Goal: Book appointment/travel/reservation

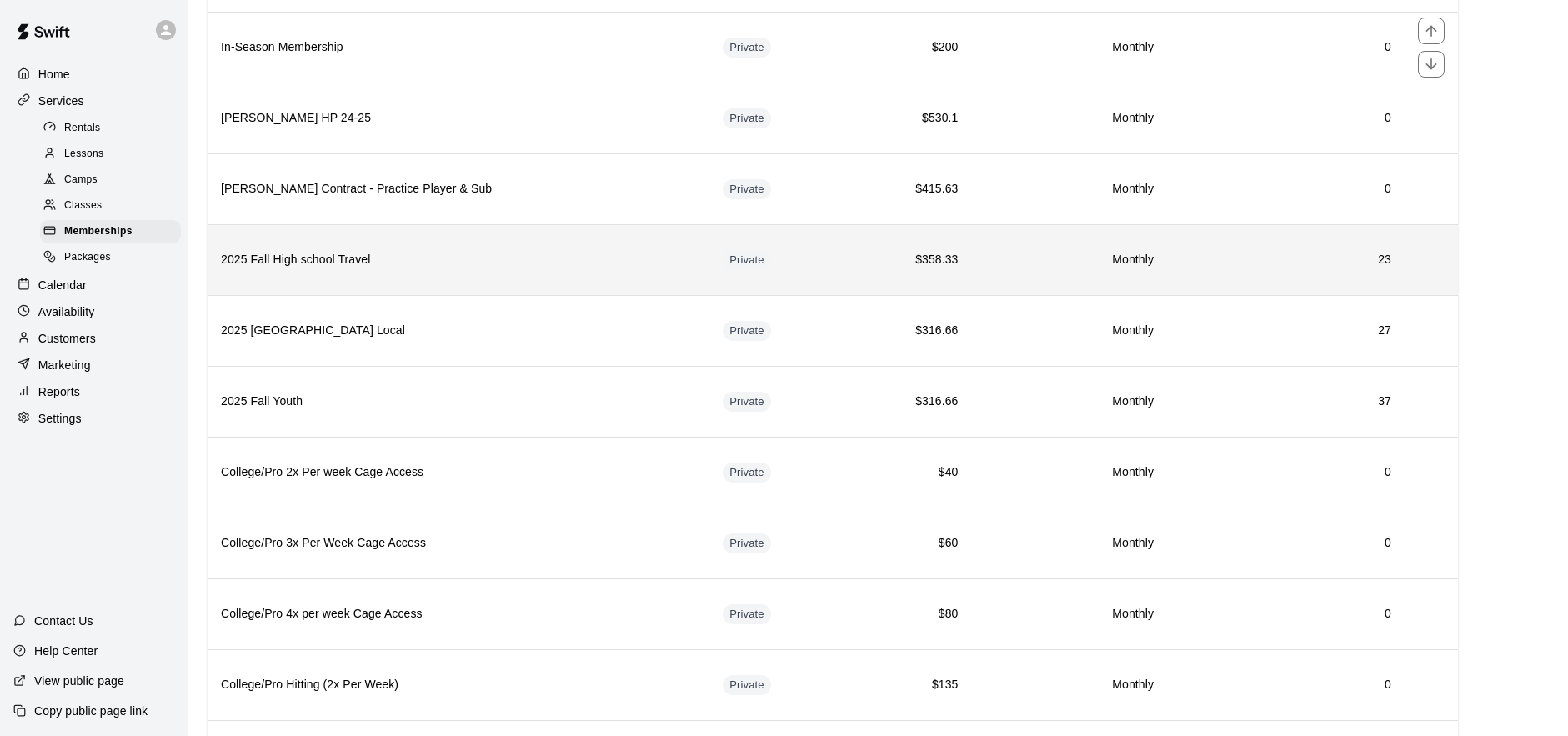
scroll to position [732, 0]
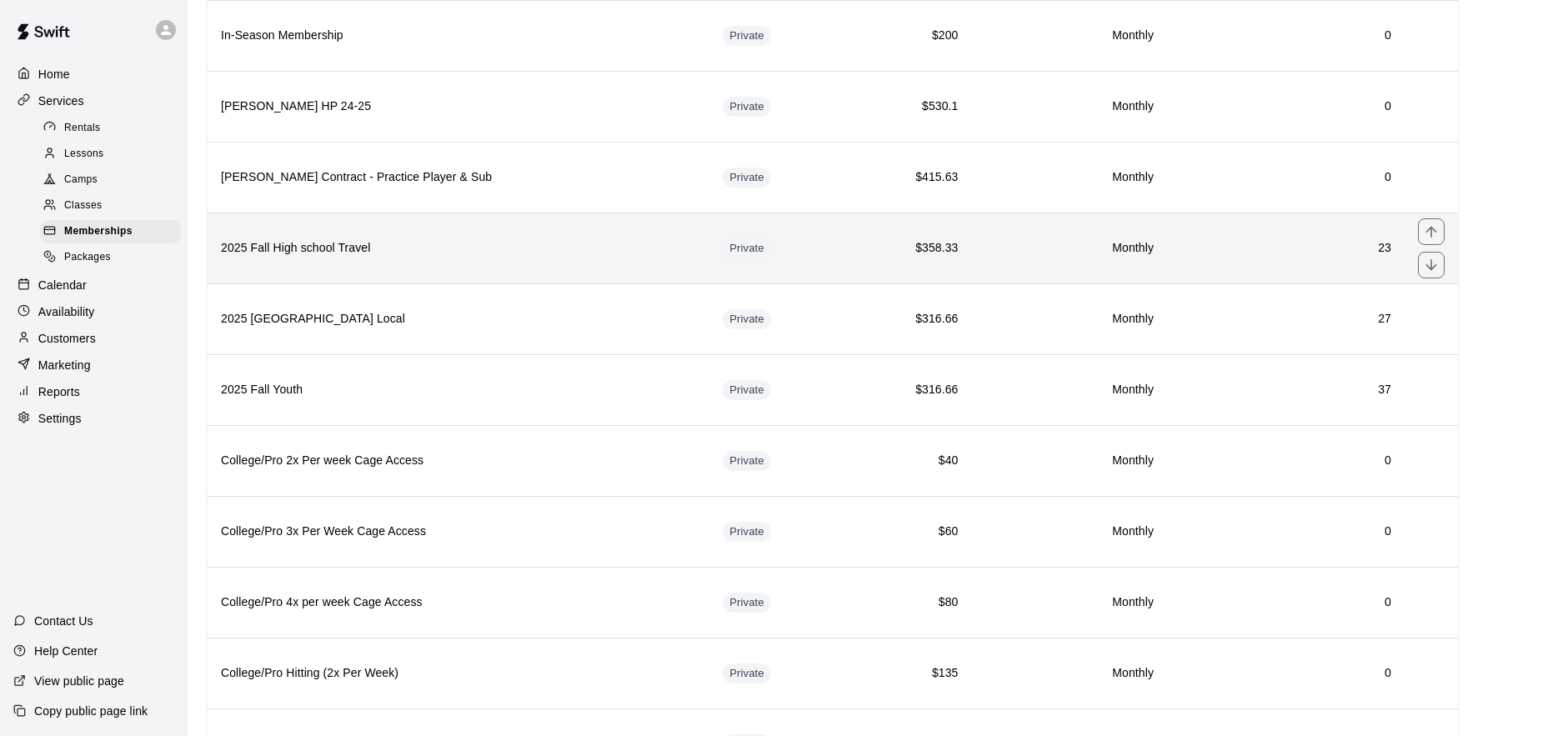
click at [477, 254] on h6 "2025 Fall High school Travel" at bounding box center [458, 248] width 475 height 18
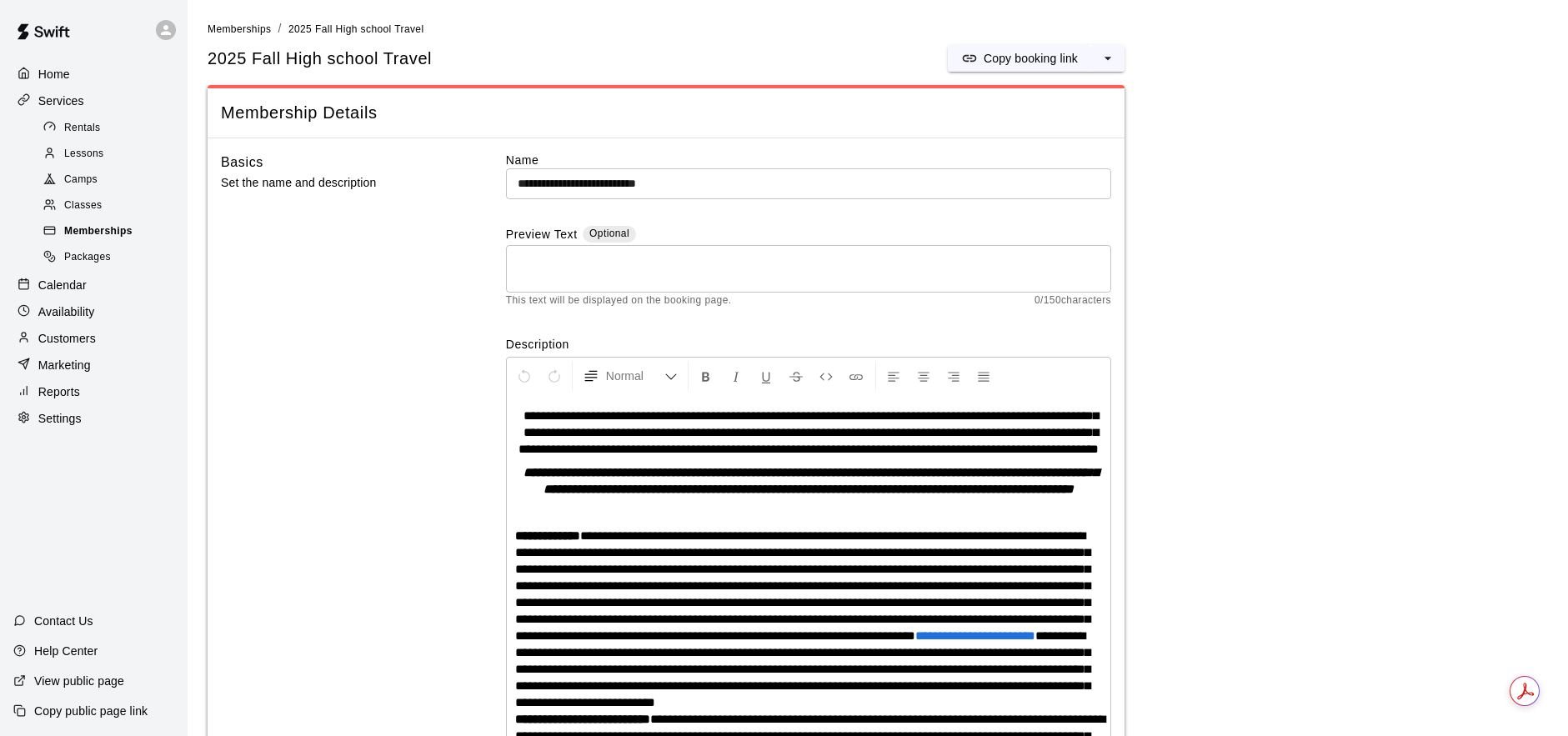
click at [119, 225] on span "Memberships" at bounding box center [99, 232] width 69 height 17
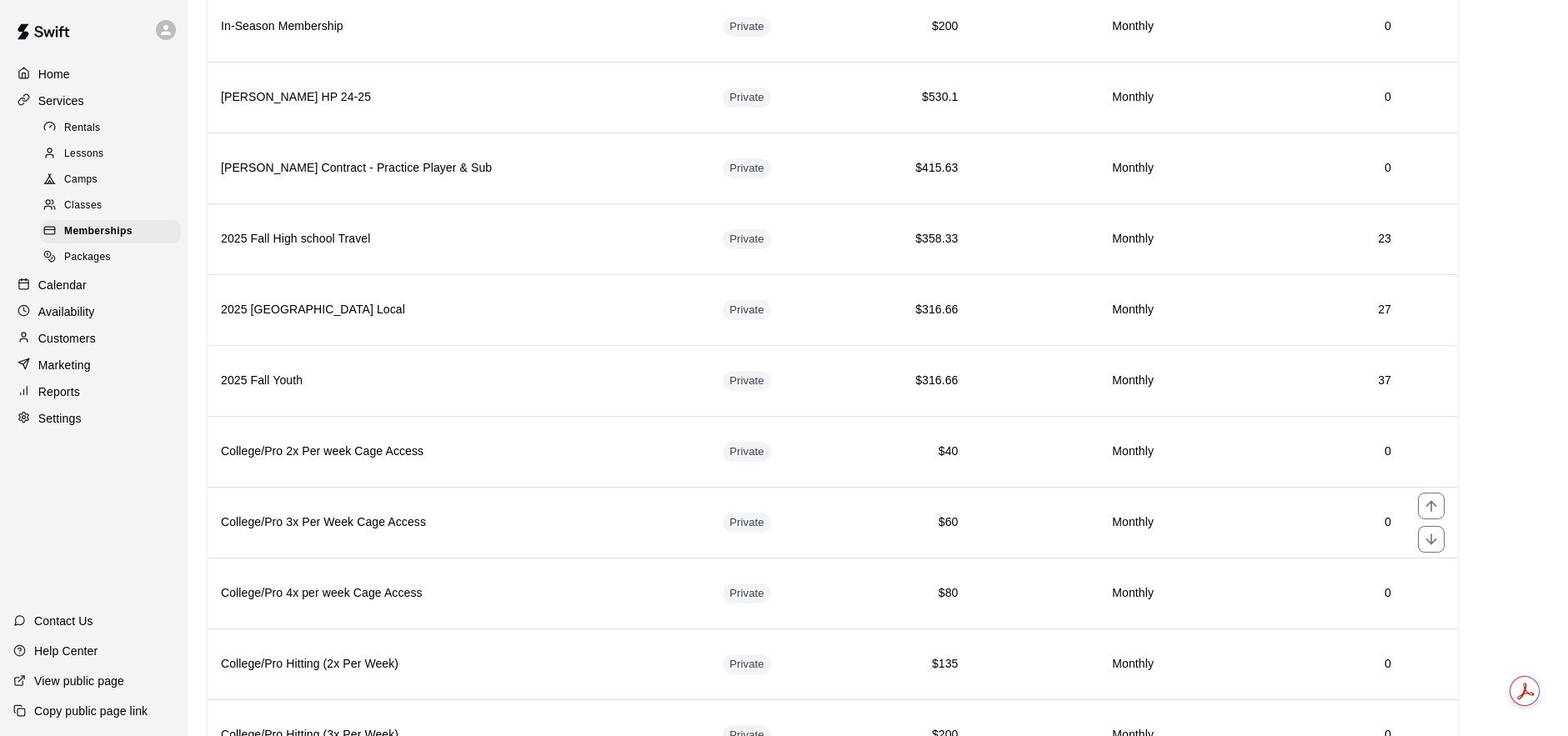
scroll to position [733, 0]
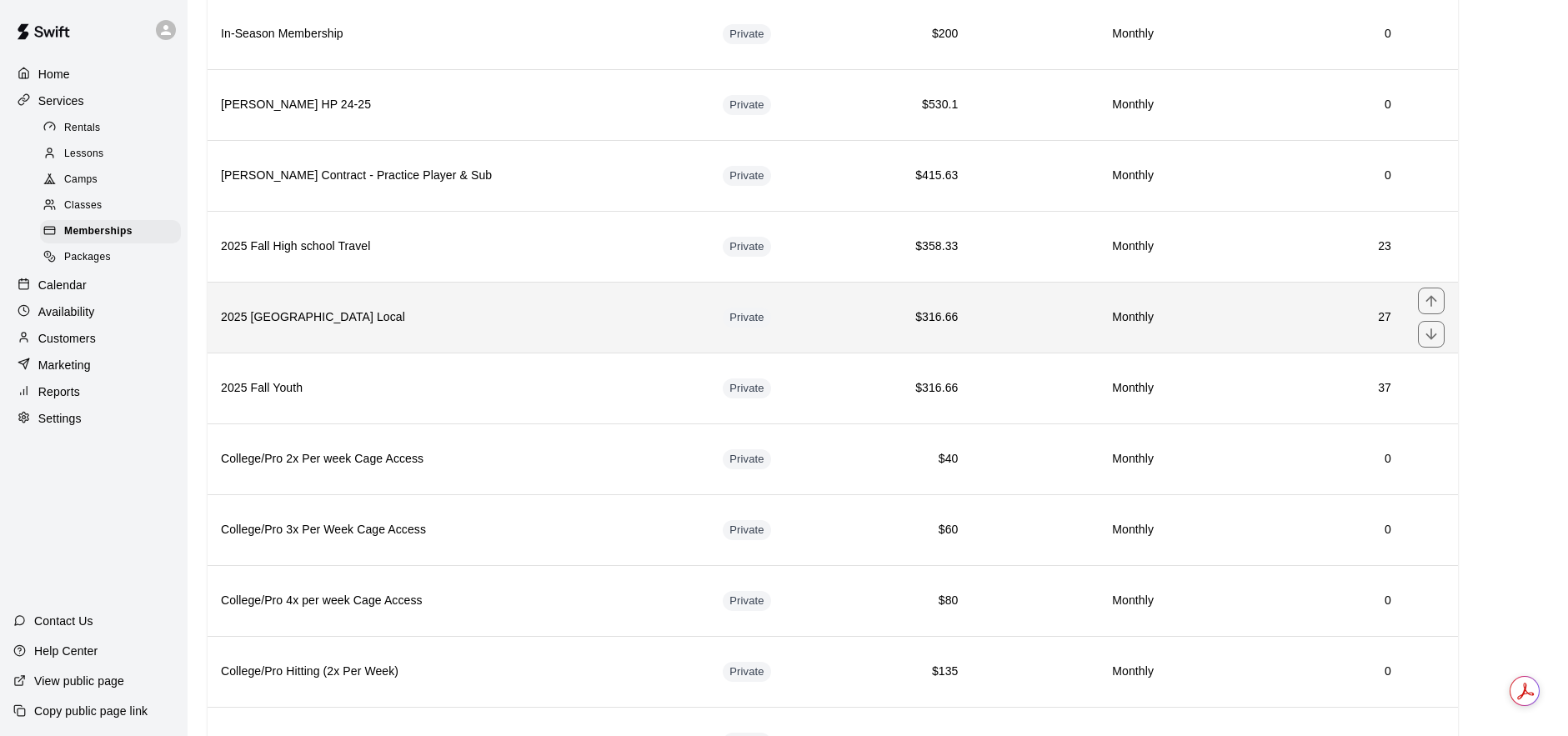
click at [402, 308] on h6 "2025 [GEOGRAPHIC_DATA] Local" at bounding box center [458, 317] width 475 height 18
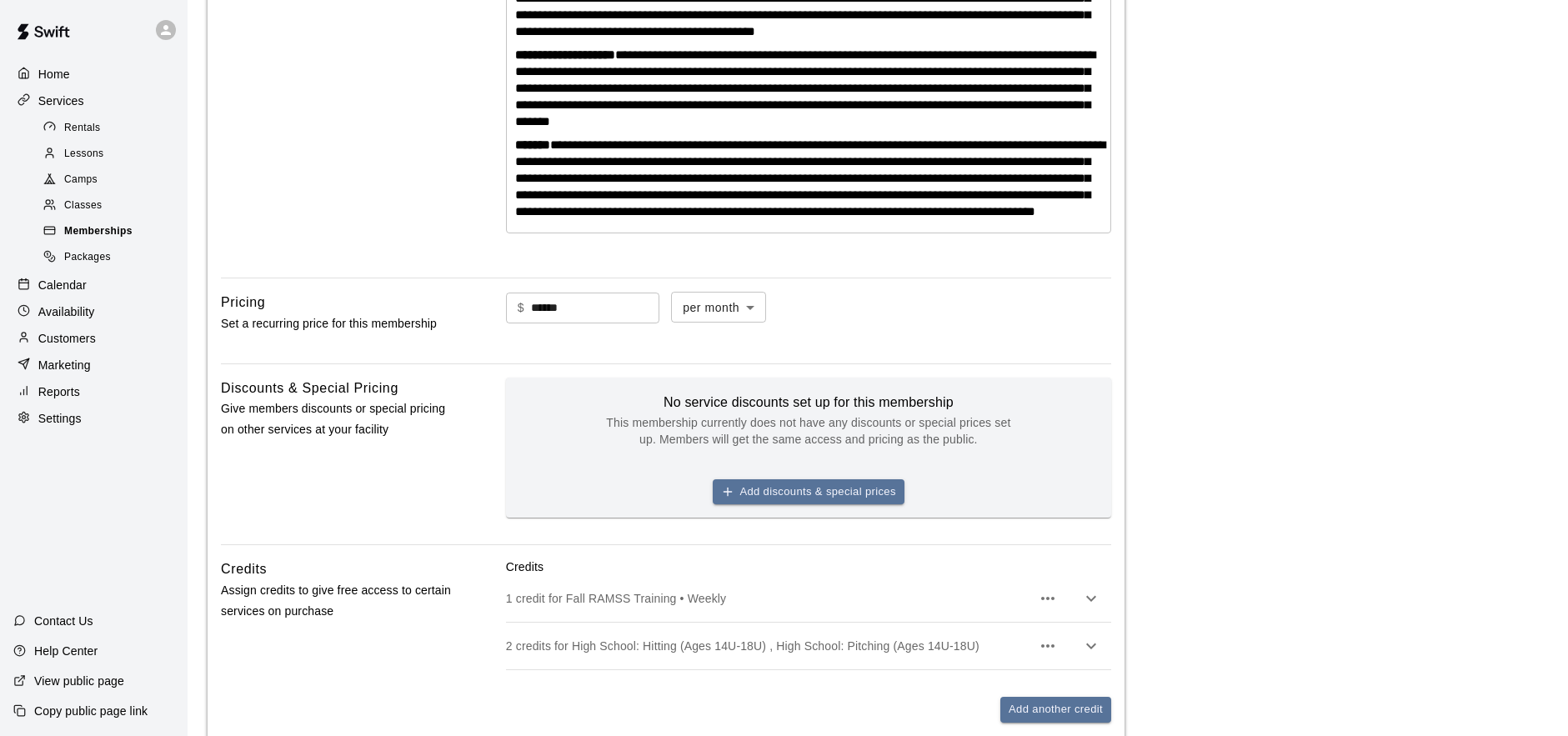
scroll to position [985, 0]
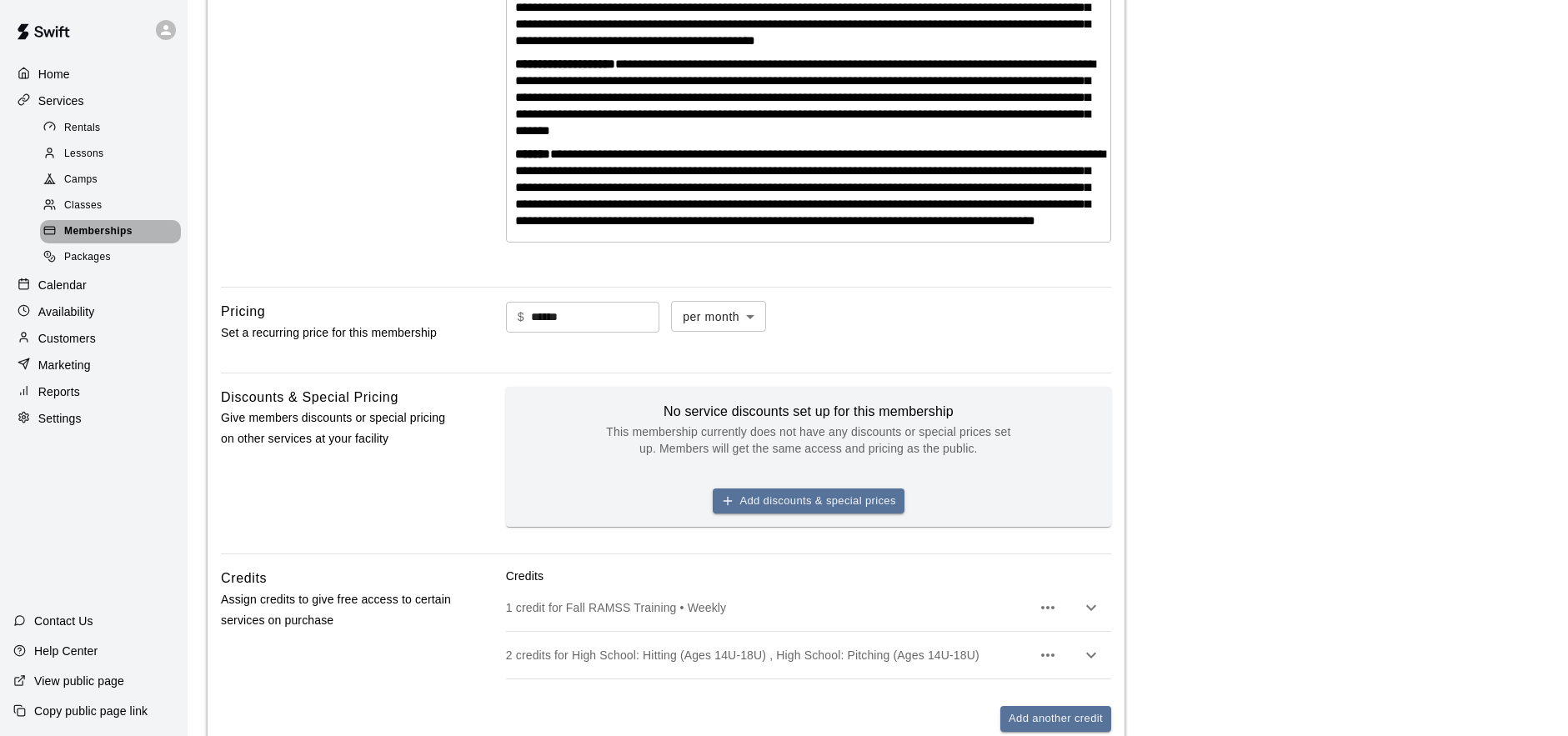
click at [118, 224] on span "Memberships" at bounding box center [99, 232] width 69 height 17
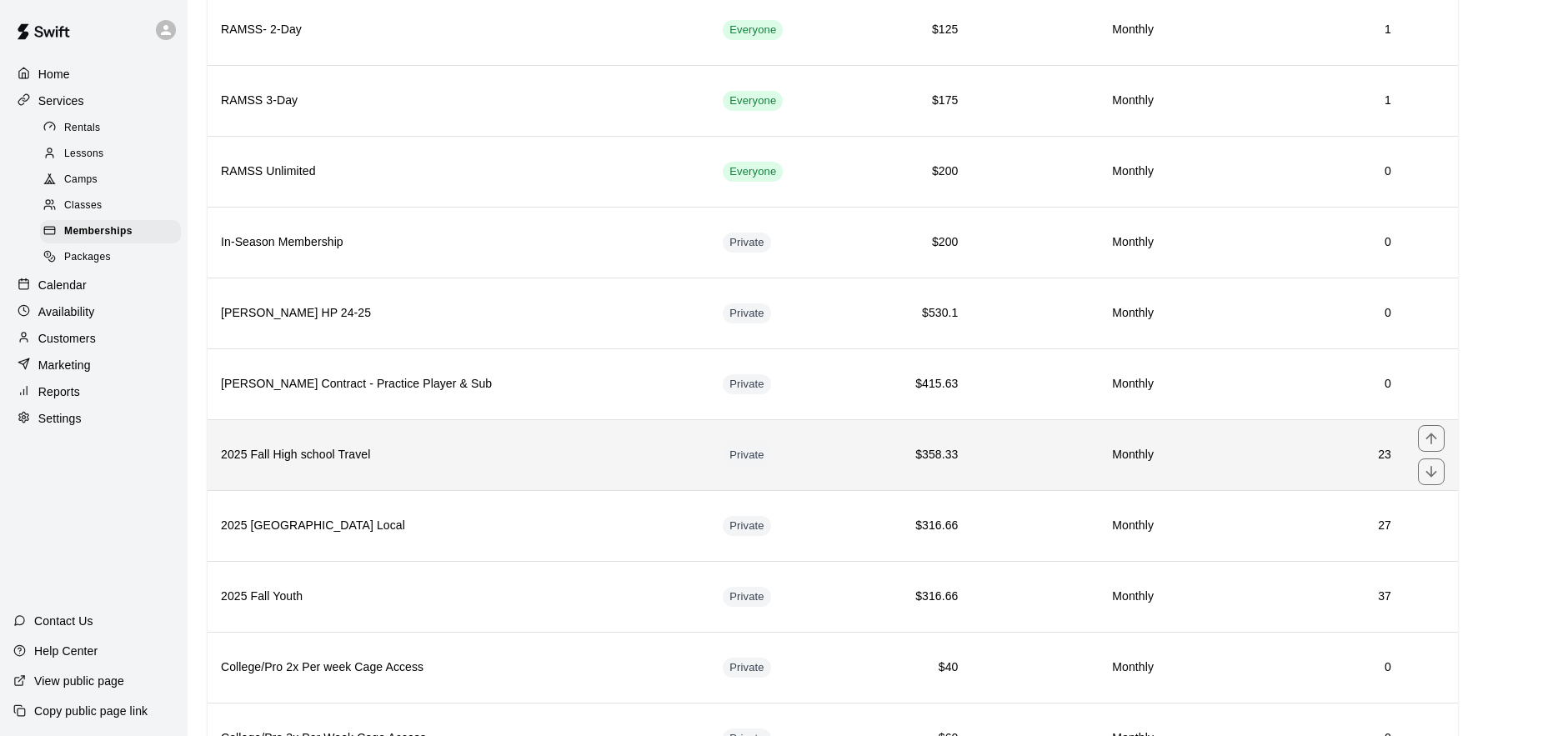
scroll to position [527, 0]
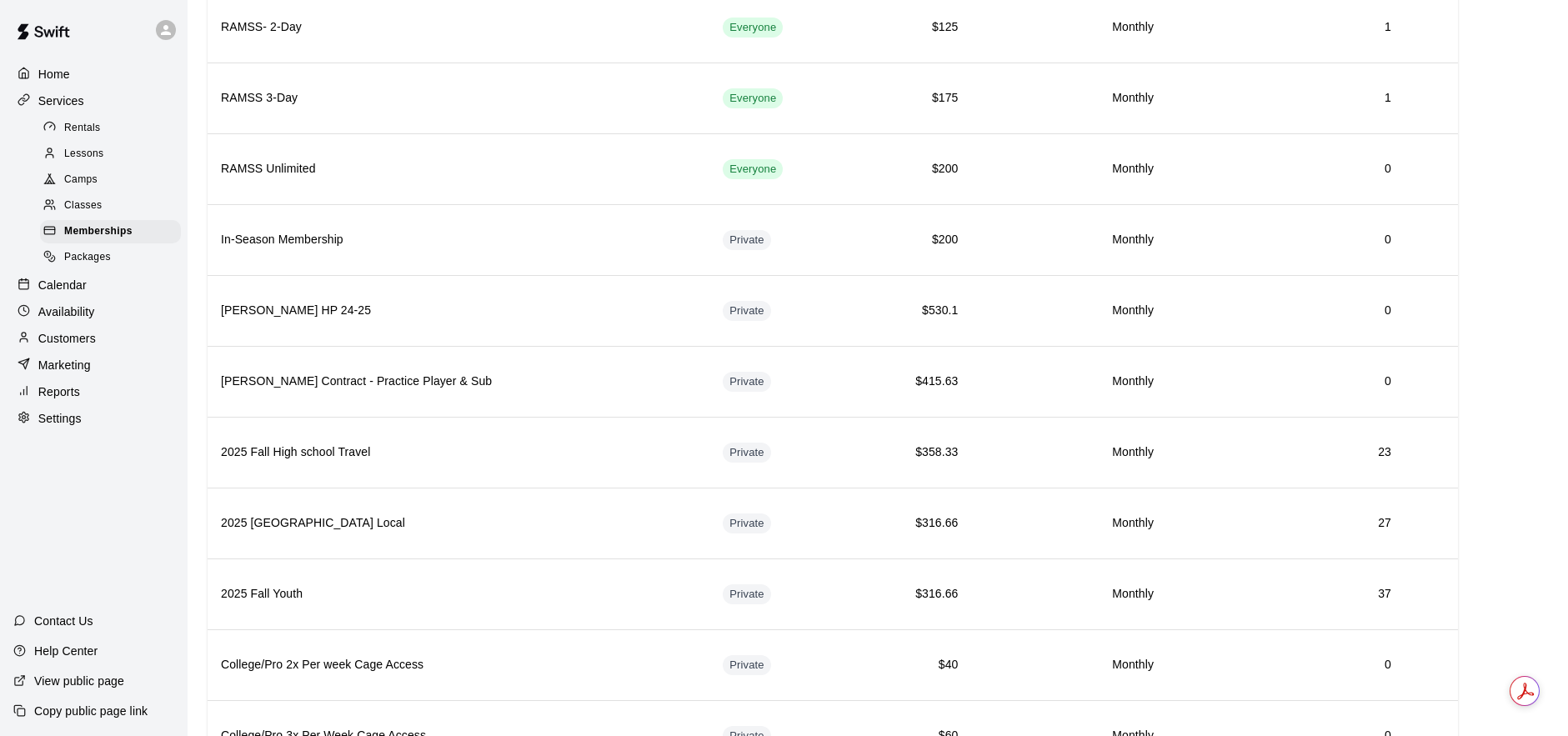
click at [77, 285] on p "Calendar" at bounding box center [63, 284] width 48 height 17
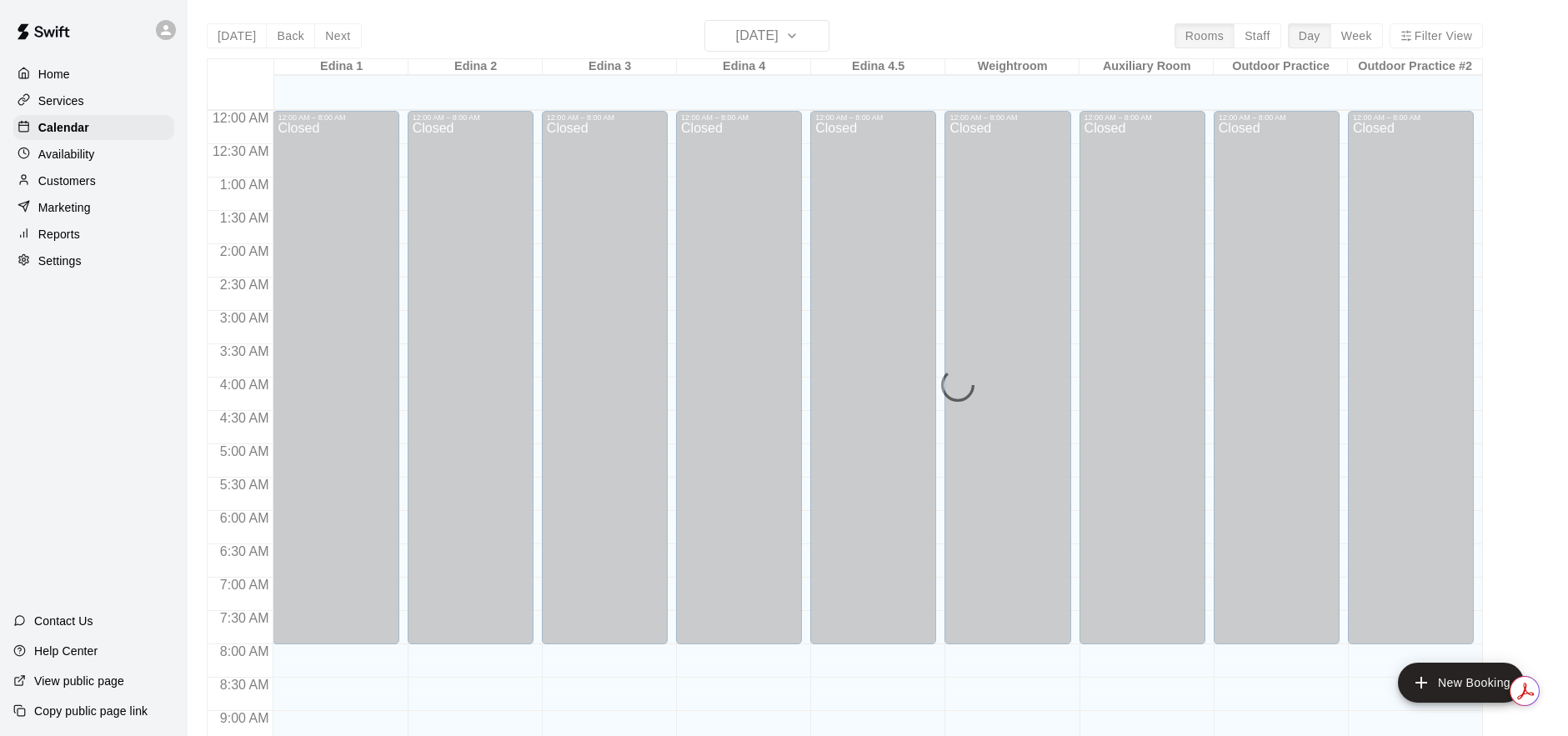
scroll to position [779, 0]
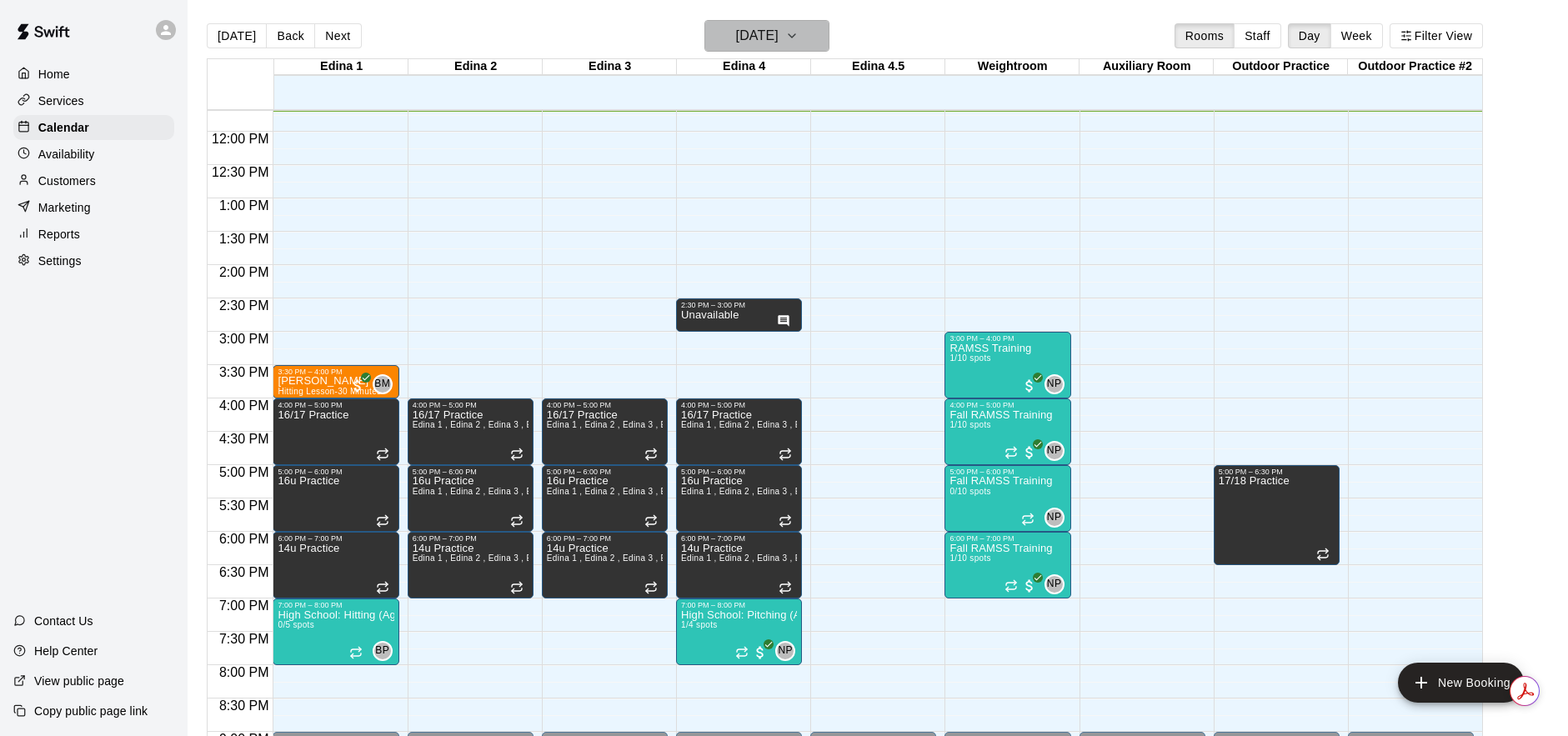
click at [779, 39] on h6 "[DATE]" at bounding box center [758, 35] width 42 height 23
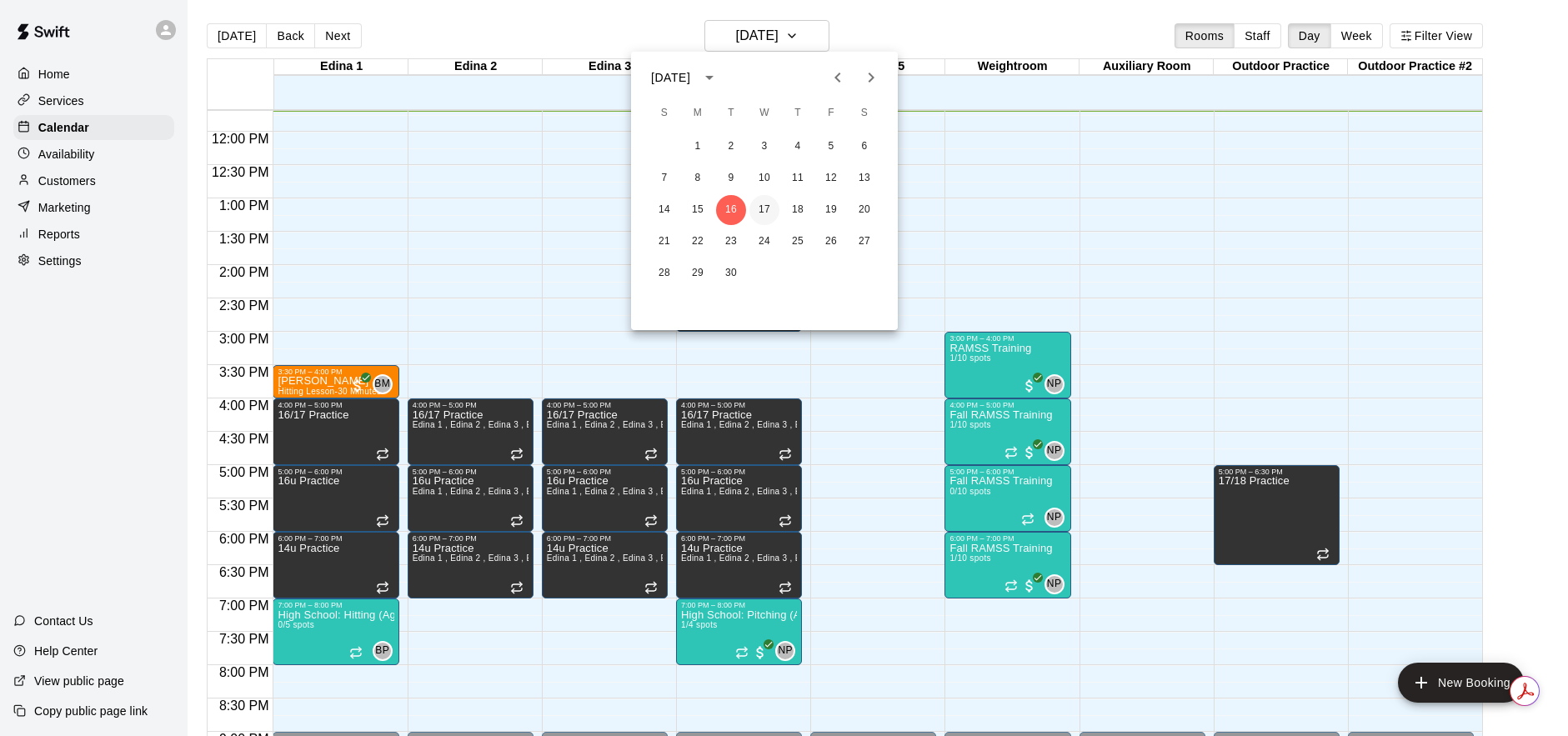
click at [766, 208] on button "17" at bounding box center [765, 210] width 30 height 30
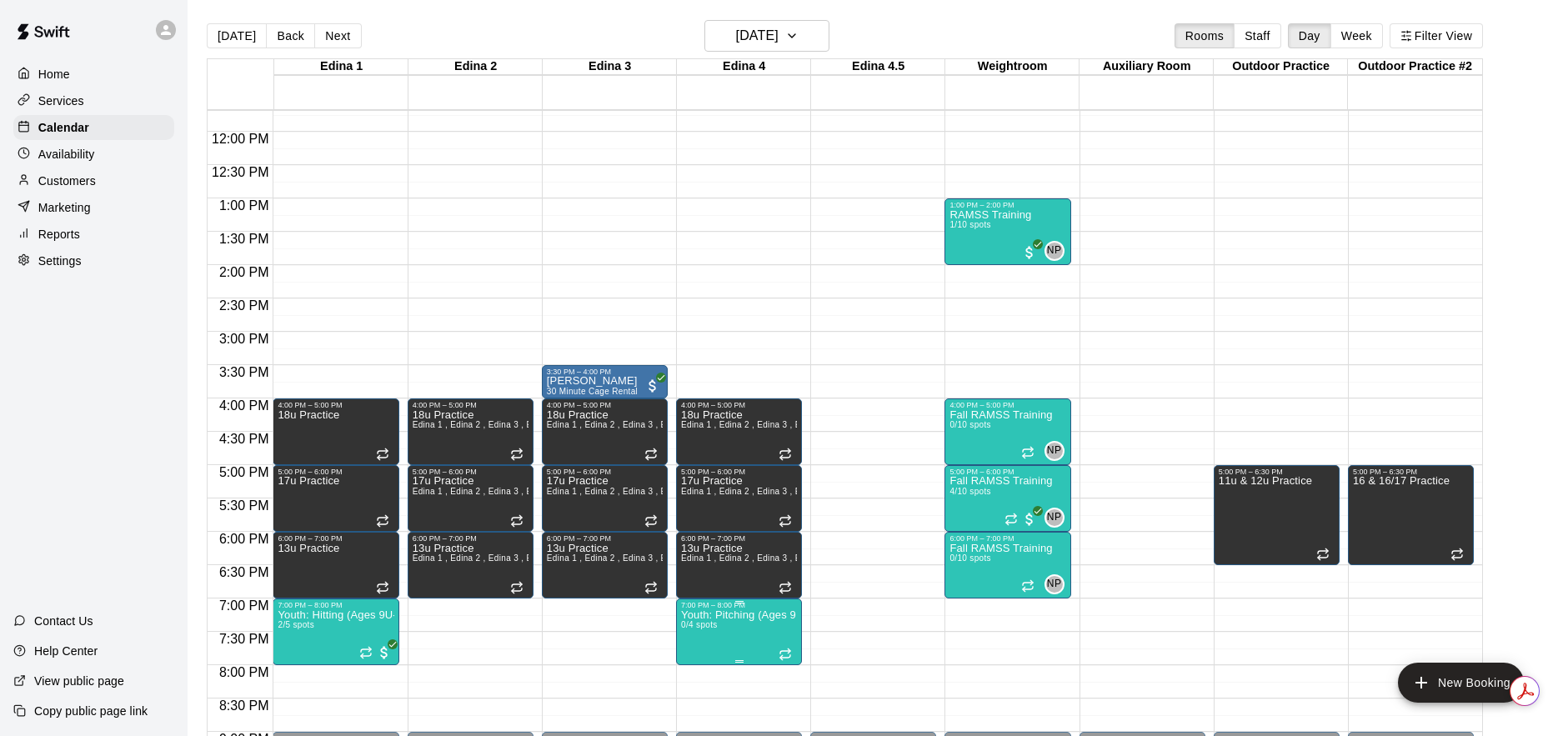
click at [737, 615] on p "Youth: Pitching (Ages 9U-13U)" at bounding box center [739, 615] width 116 height 0
click at [694, 704] on icon "delete" at bounding box center [698, 705] width 11 height 15
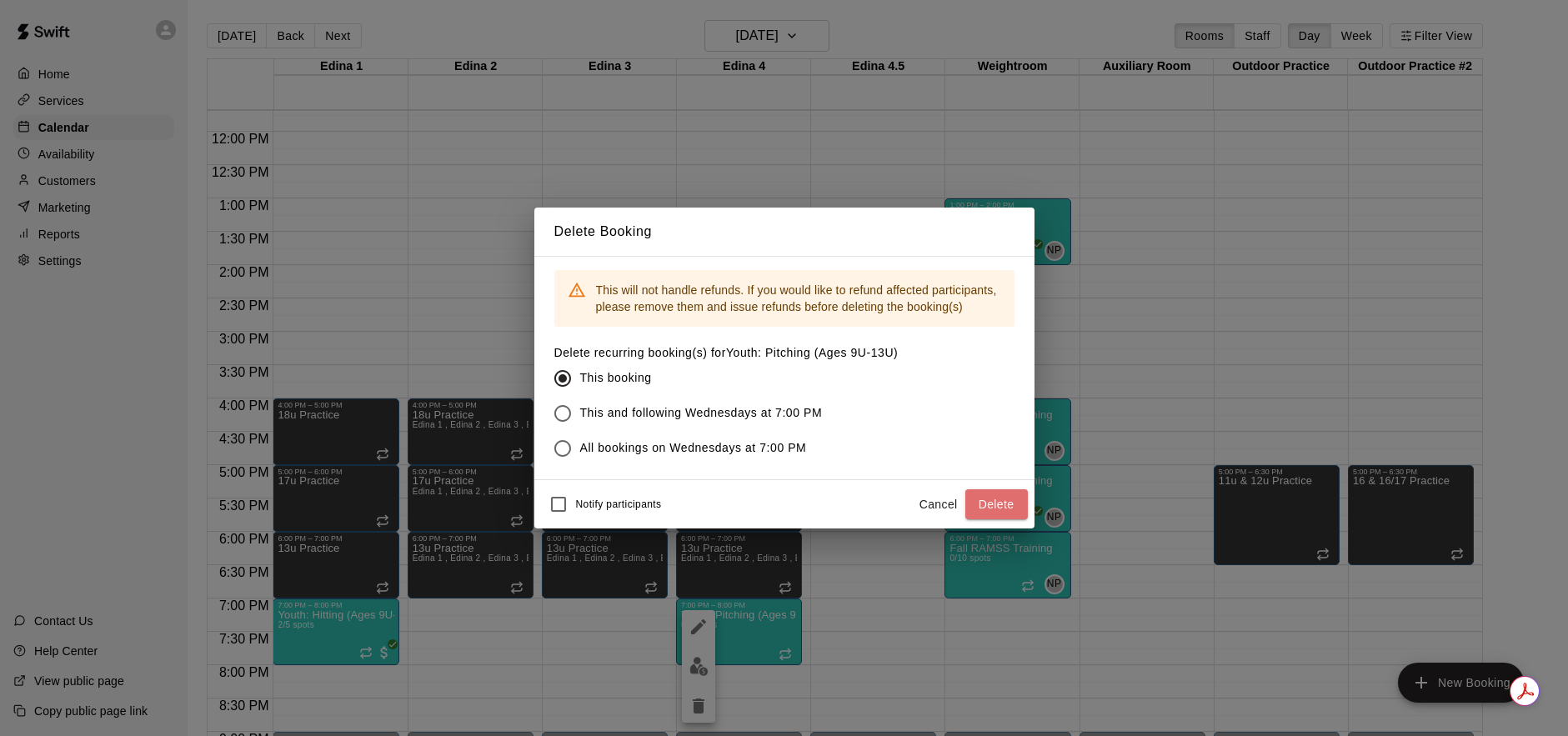
click at [989, 503] on button "Delete" at bounding box center [996, 504] width 63 height 31
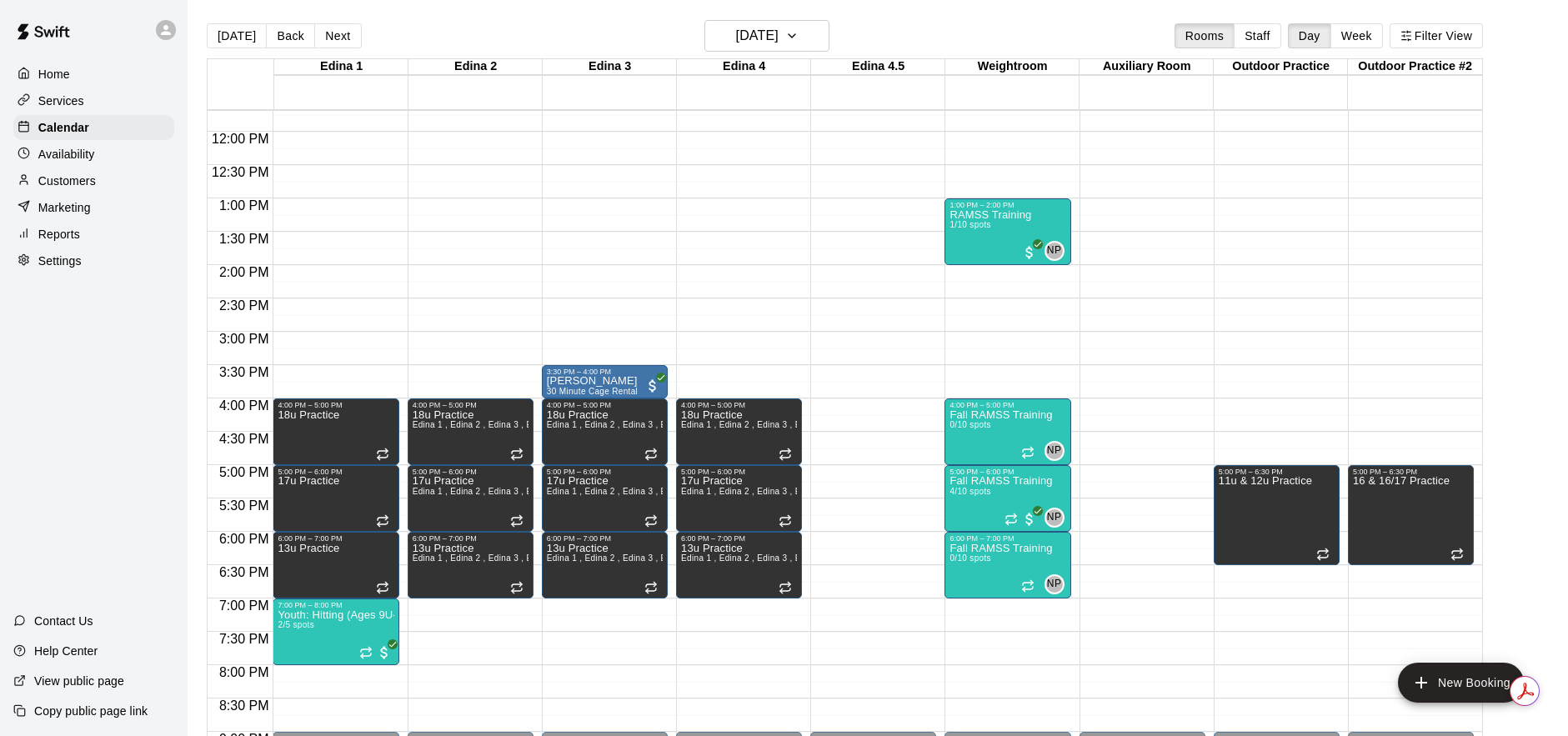
click at [701, 605] on div "12:00 AM – 8:00 AM Closed 4:00 PM – 5:00 PM 18u Practice Edina 1 , Edina 2 , Ed…" at bounding box center [739, 131] width 126 height 1600
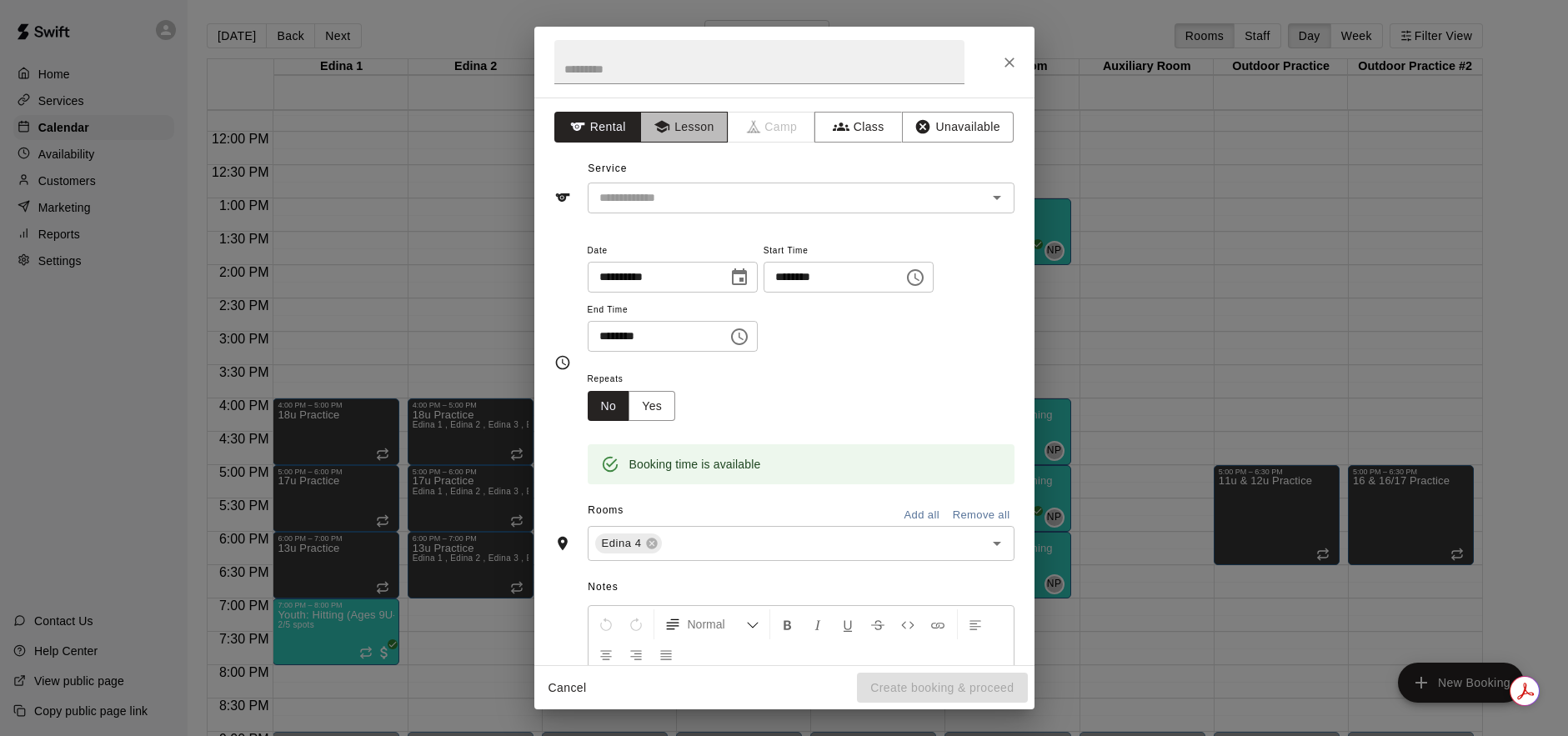
click at [691, 128] on button "Lesson" at bounding box center [684, 127] width 87 height 31
click at [669, 72] on input "text" at bounding box center [759, 62] width 410 height 44
type input "*"
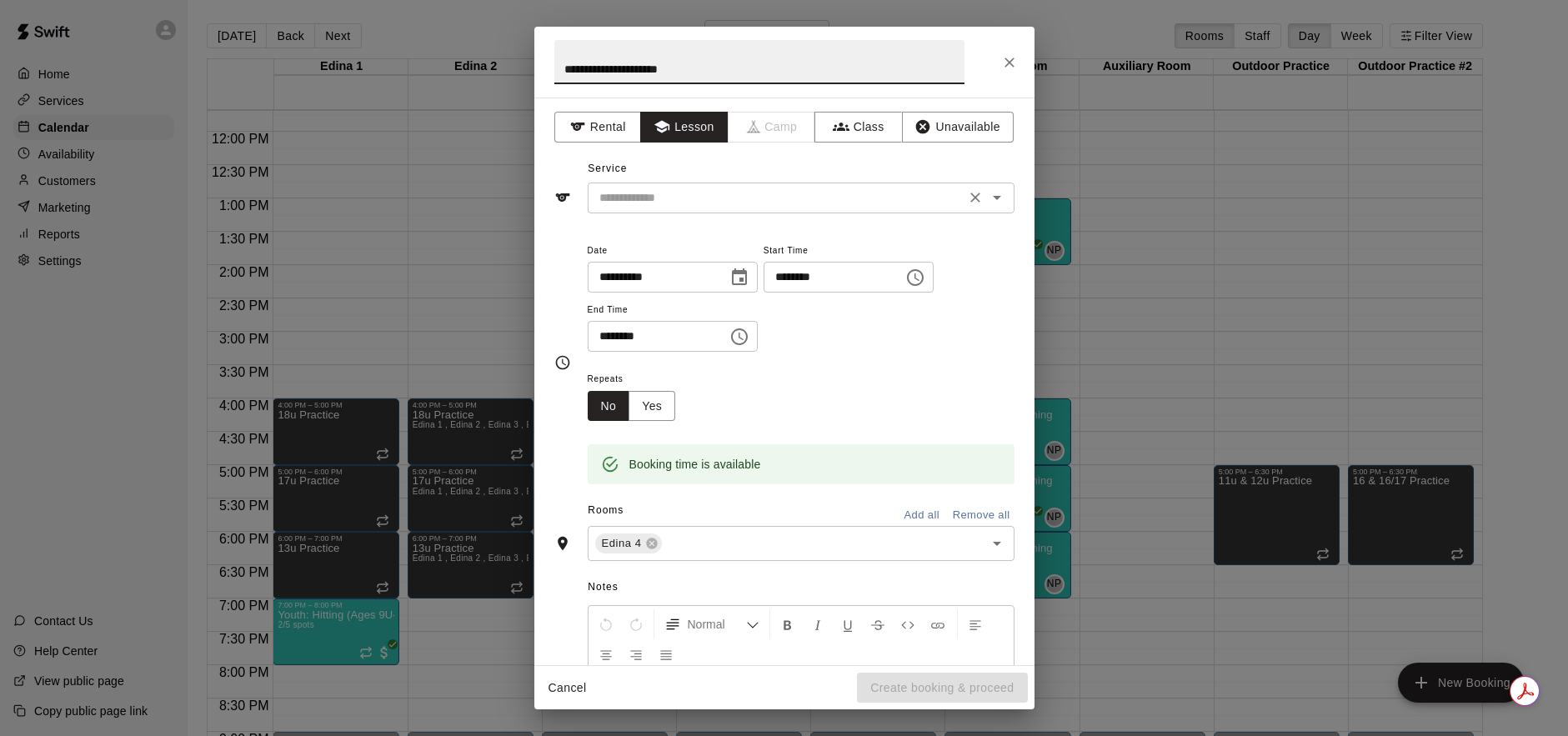
click at [795, 210] on div "​" at bounding box center [801, 197] width 427 height 31
type input "**********"
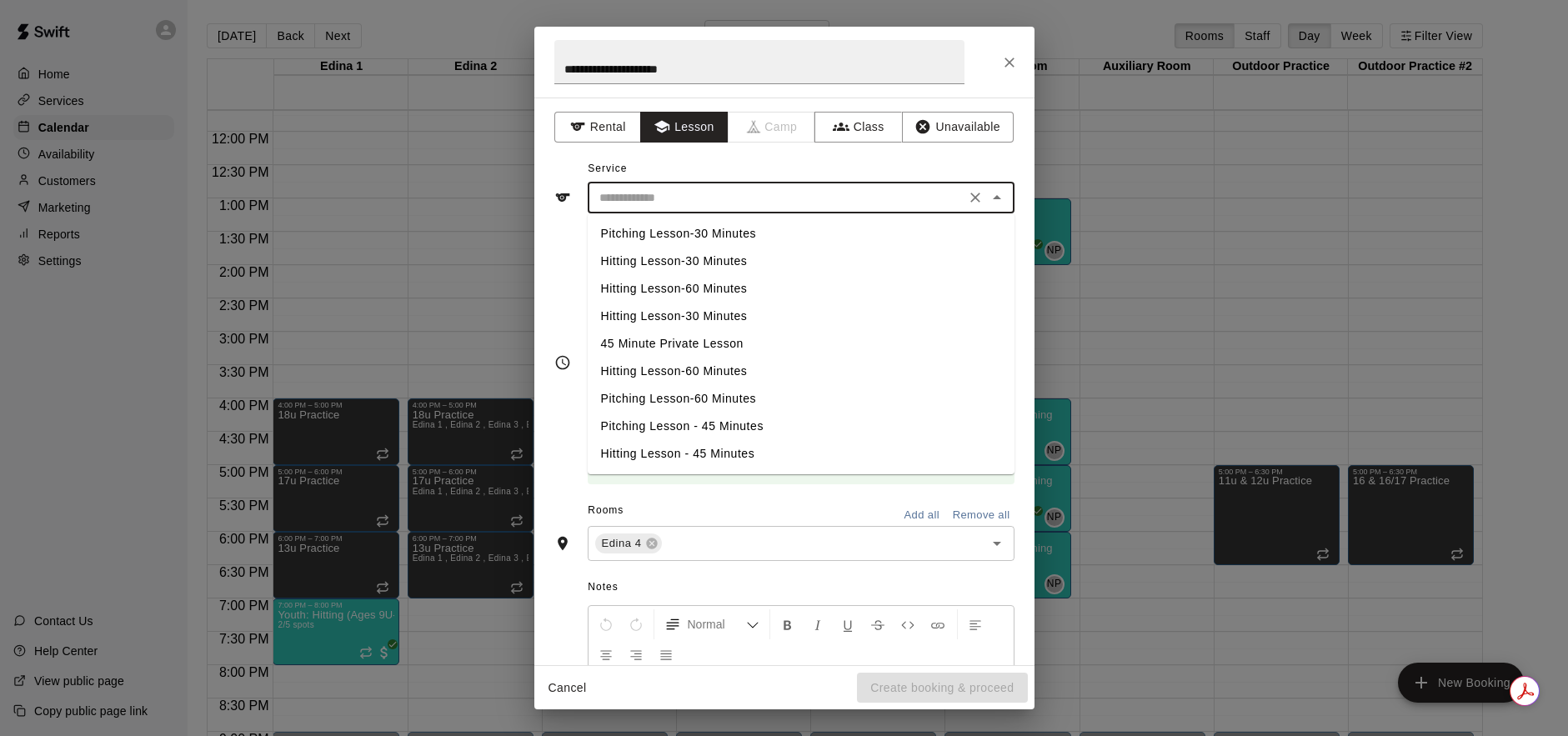
click at [728, 228] on li "Pitching Lesson-30 Minutes" at bounding box center [801, 233] width 427 height 27
type input "**********"
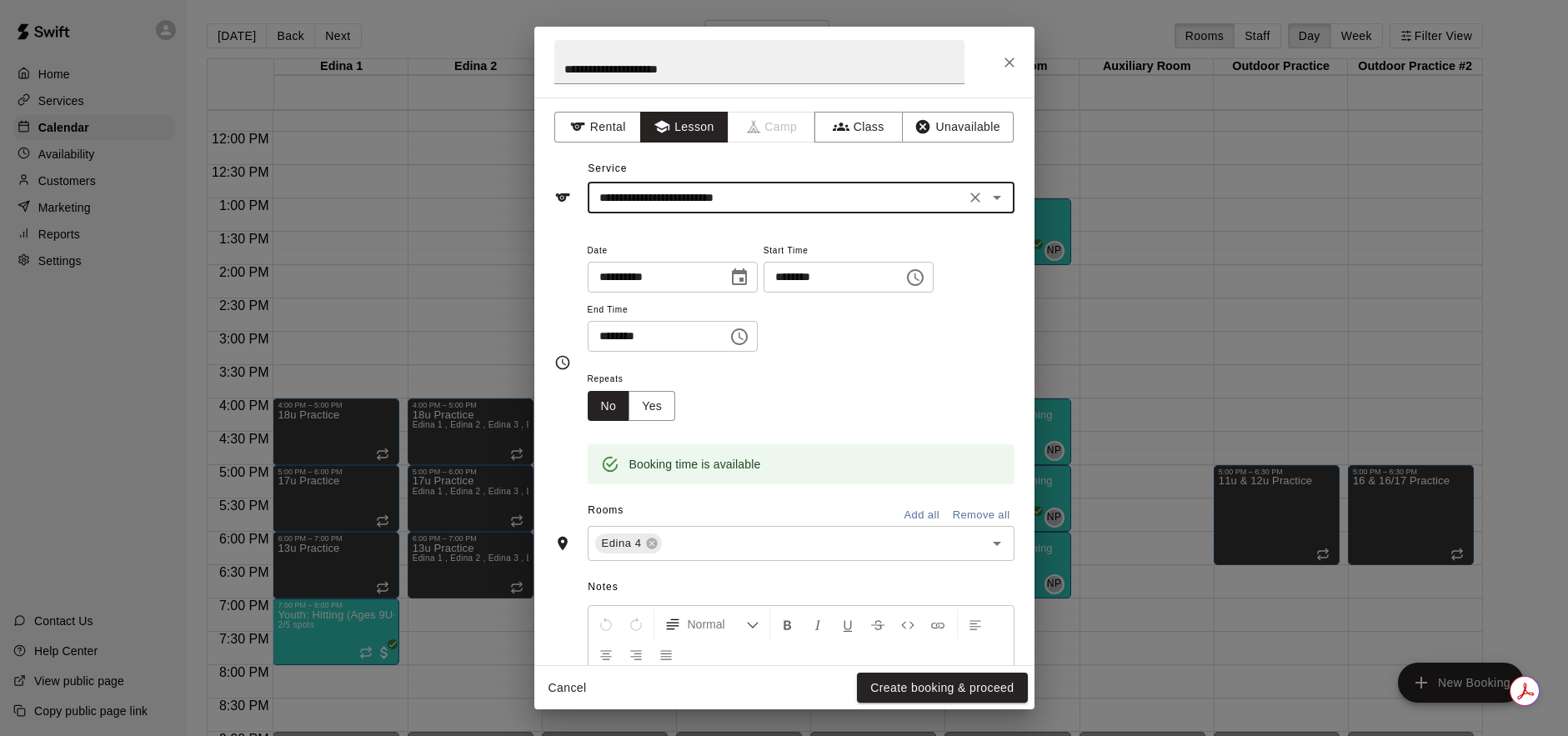
scroll to position [165, 0]
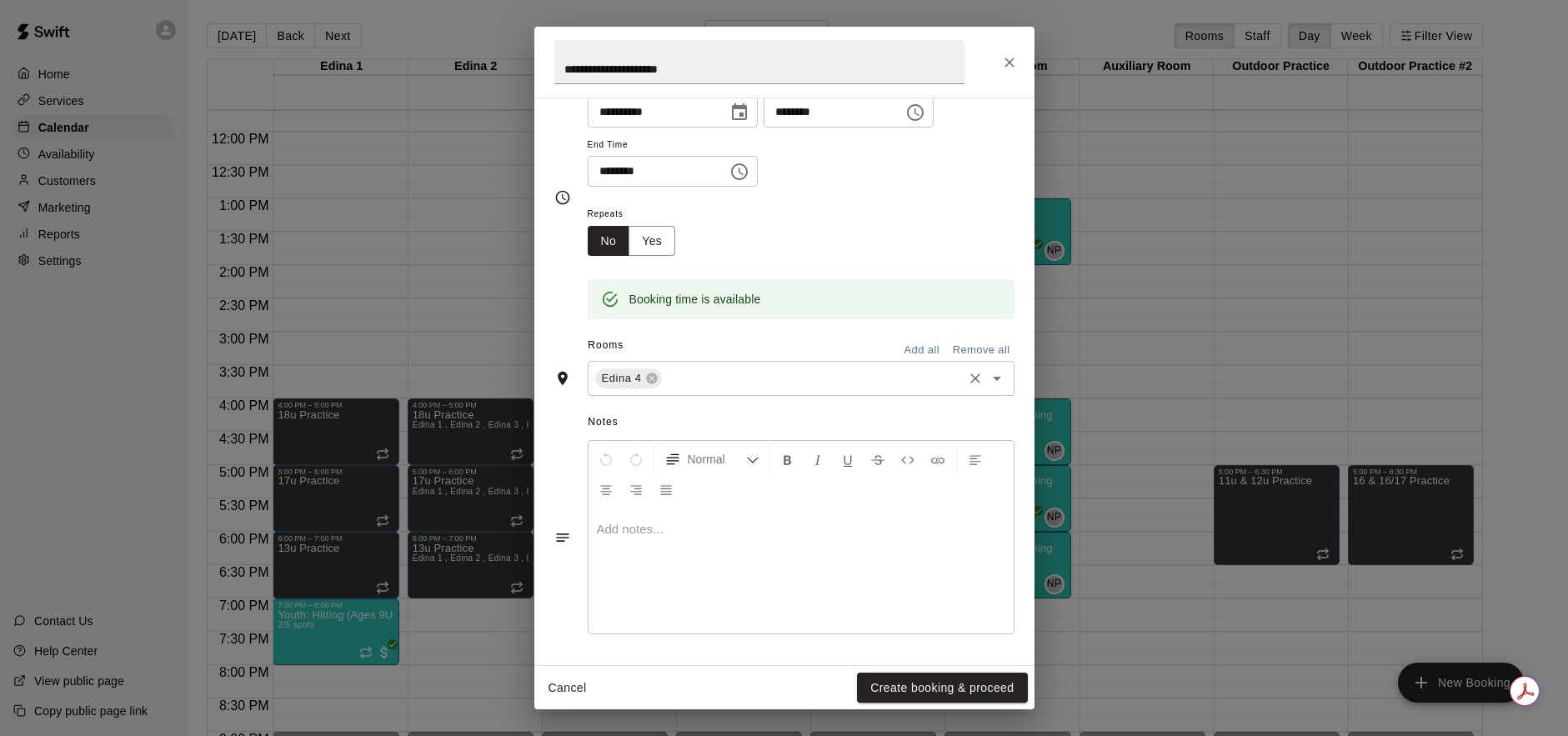
click at [814, 389] on div "Edina 4 ​" at bounding box center [801, 379] width 427 height 35
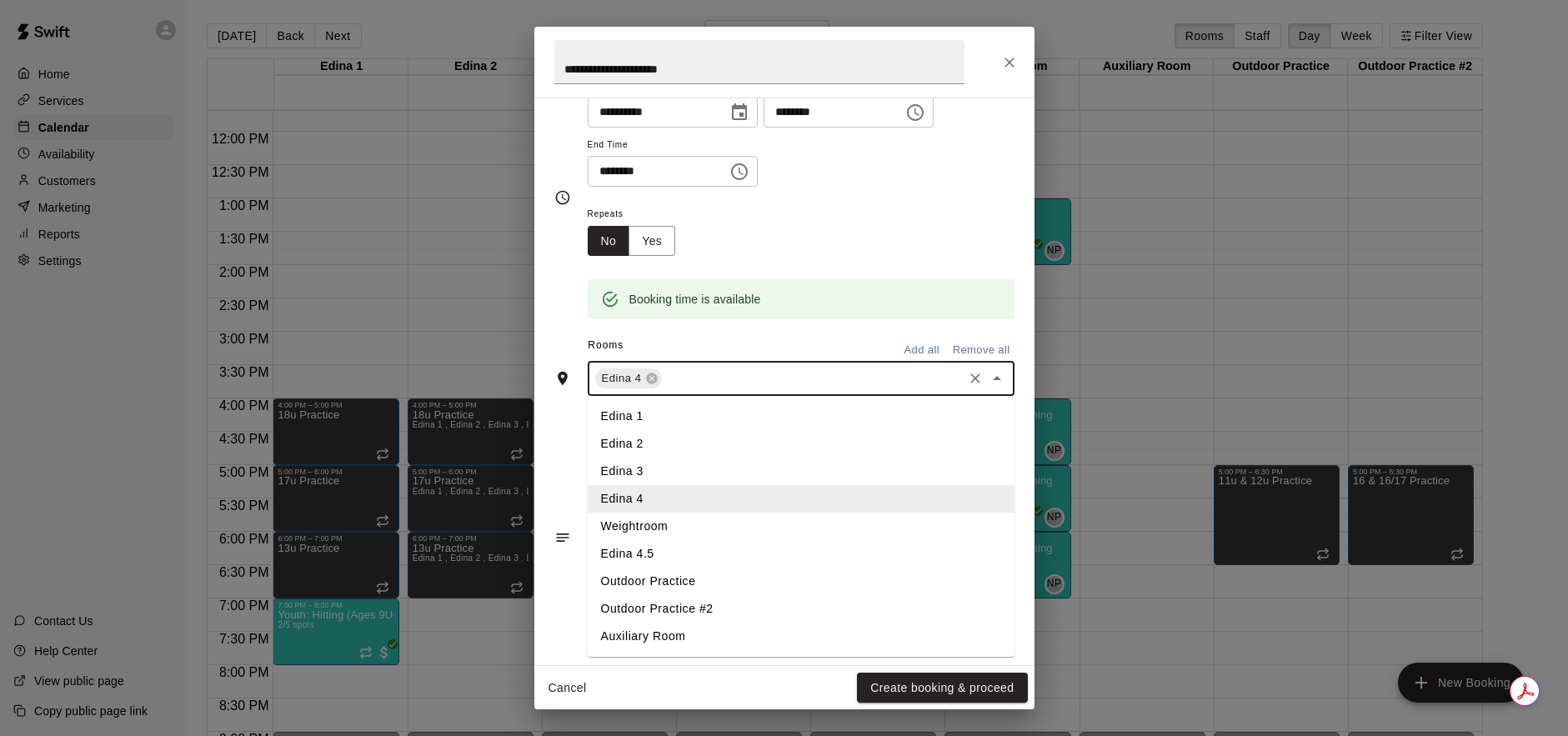
click at [657, 553] on li "Edina 4.5" at bounding box center [801, 553] width 427 height 27
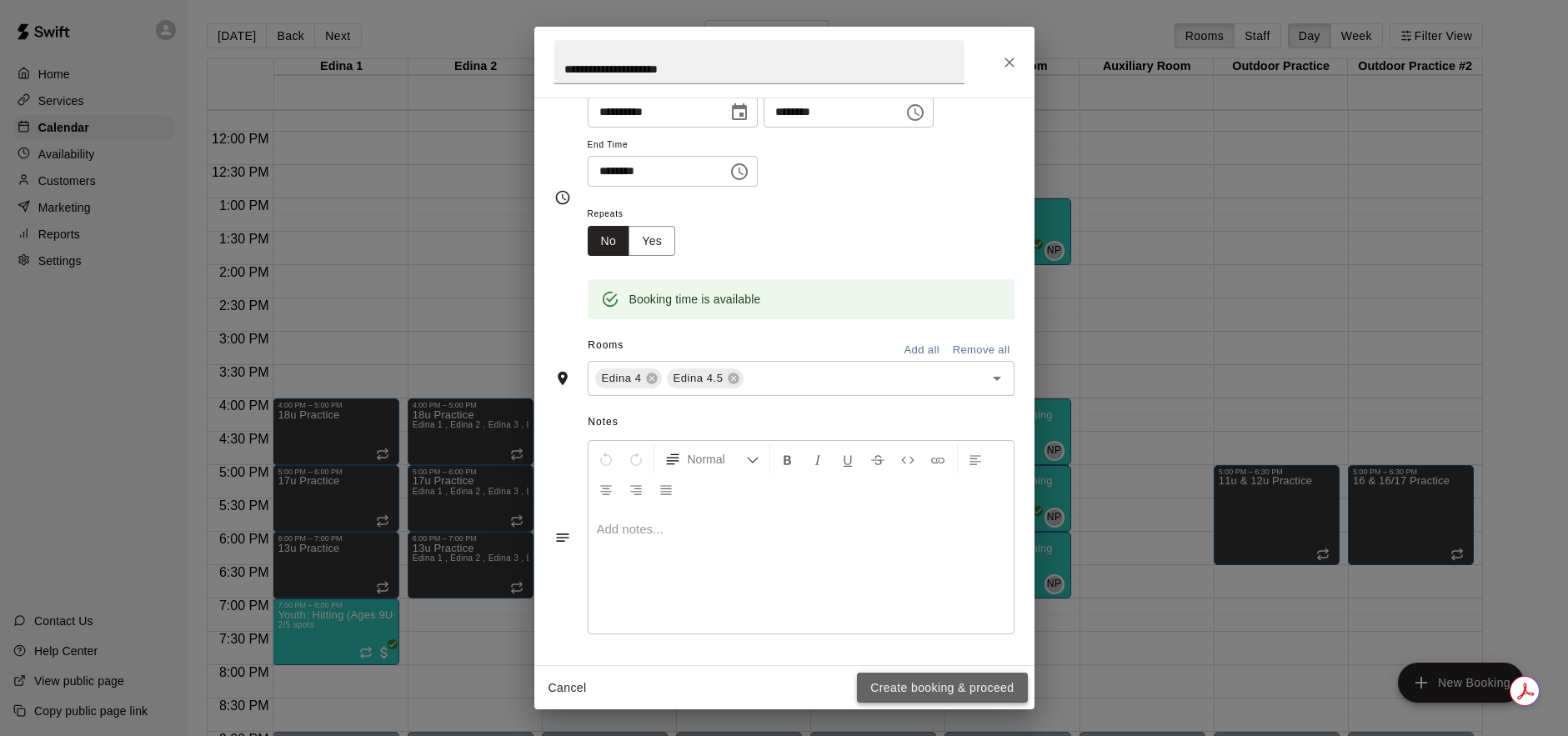
click at [896, 679] on button "Create booking & proceed" at bounding box center [942, 688] width 170 height 31
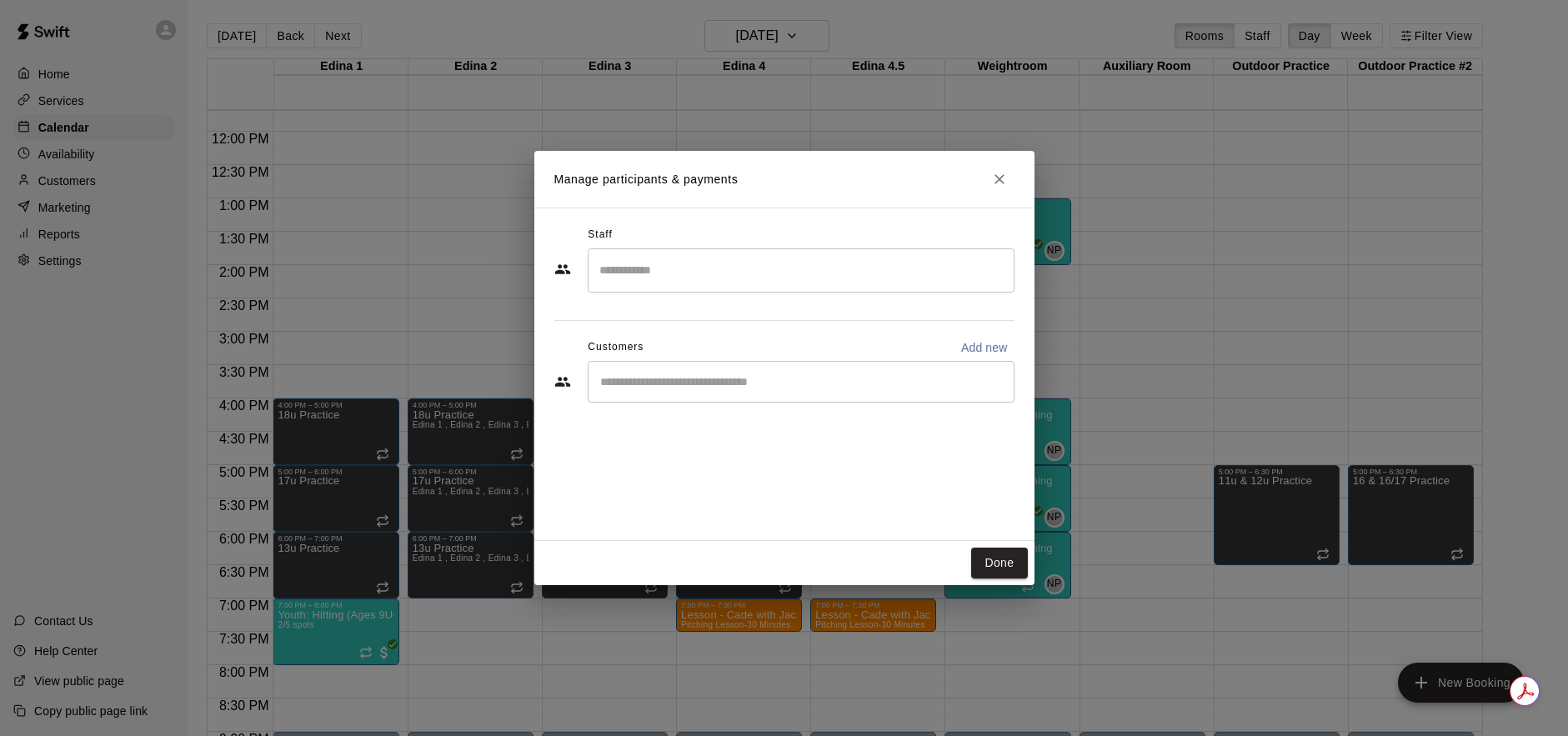
click at [810, 261] on input "Search staff" at bounding box center [802, 270] width 412 height 29
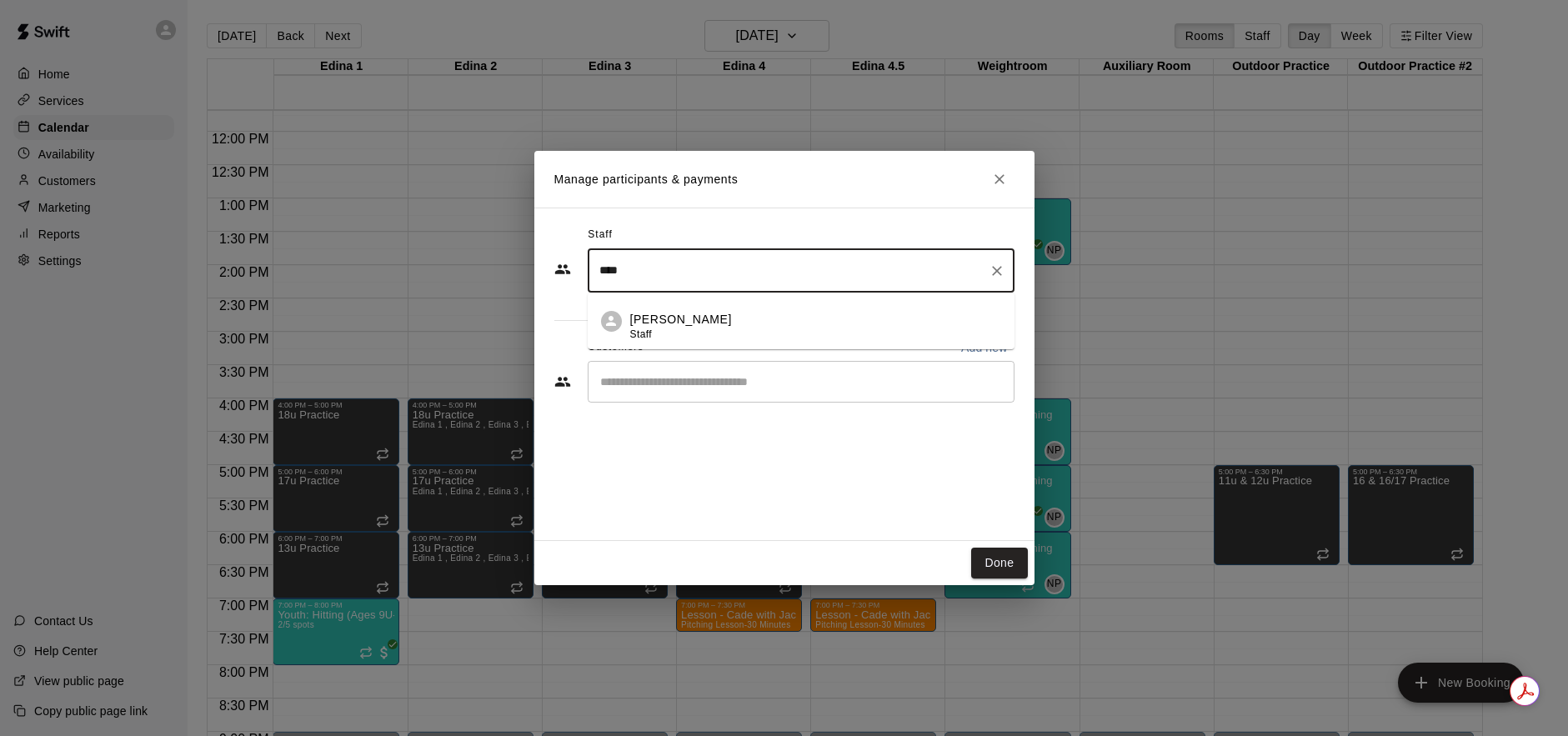
click at [780, 315] on div "[PERSON_NAME] Staff" at bounding box center [815, 327] width 371 height 33
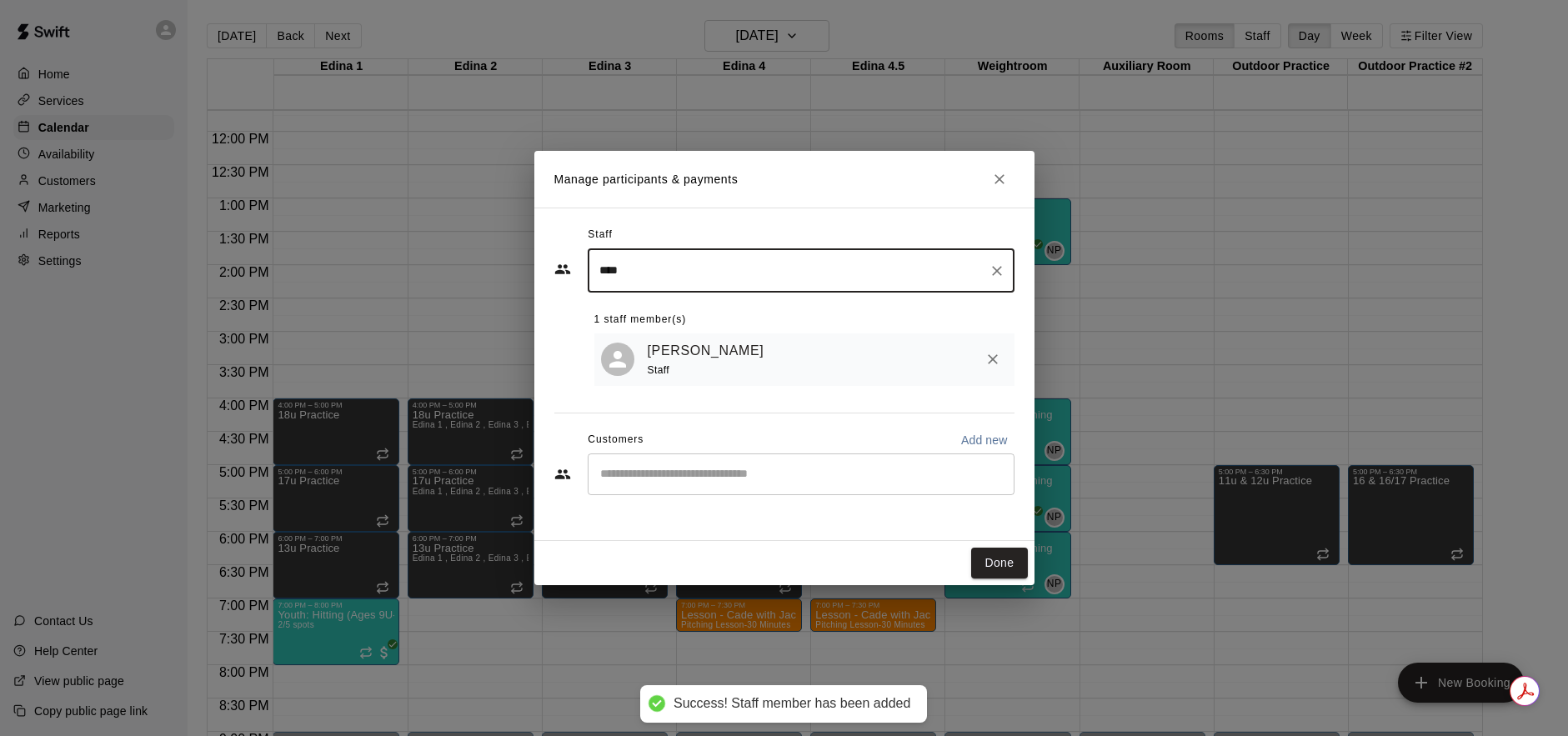
type input "****"
click at [729, 478] on input "Start typing to search customers..." at bounding box center [802, 474] width 412 height 17
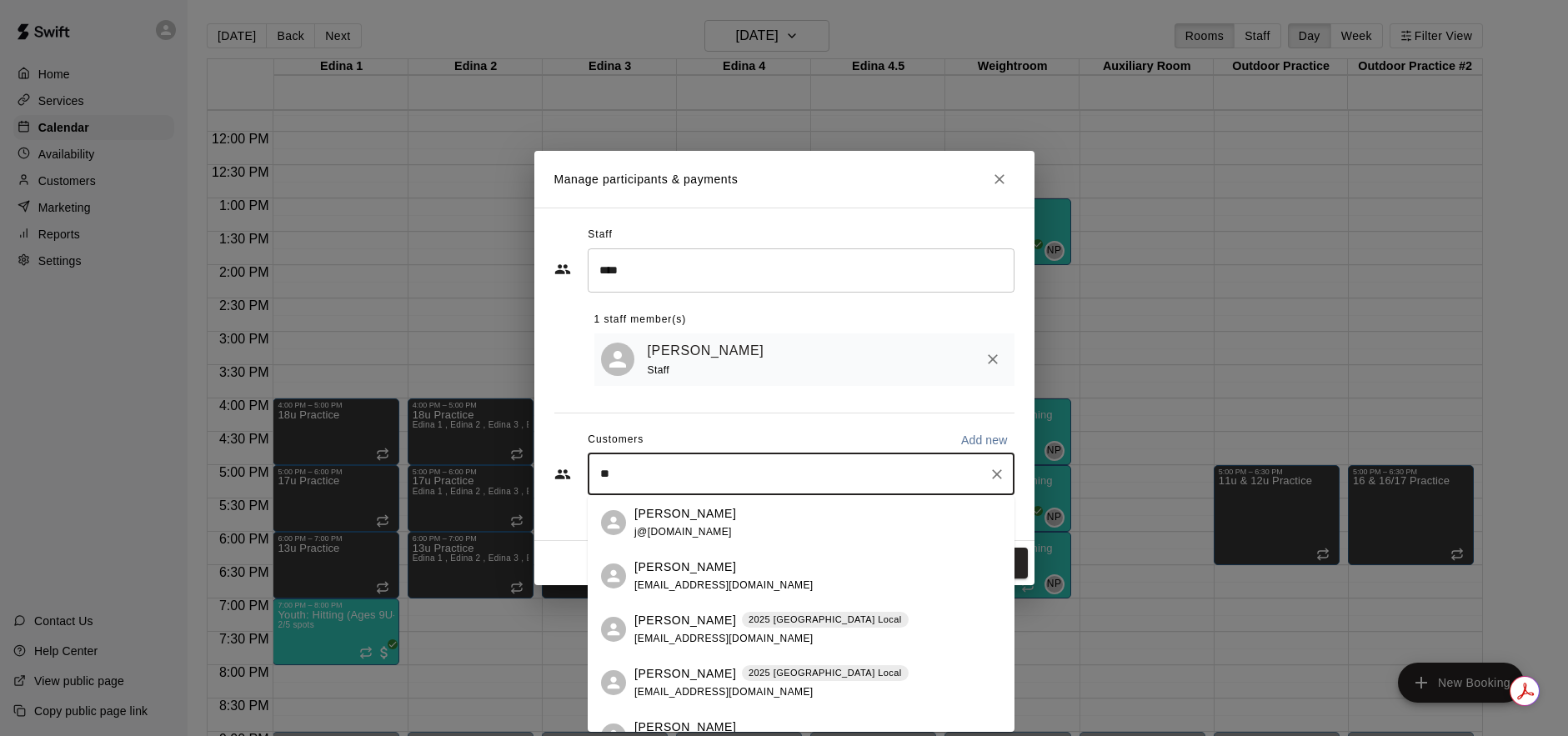
type input "***"
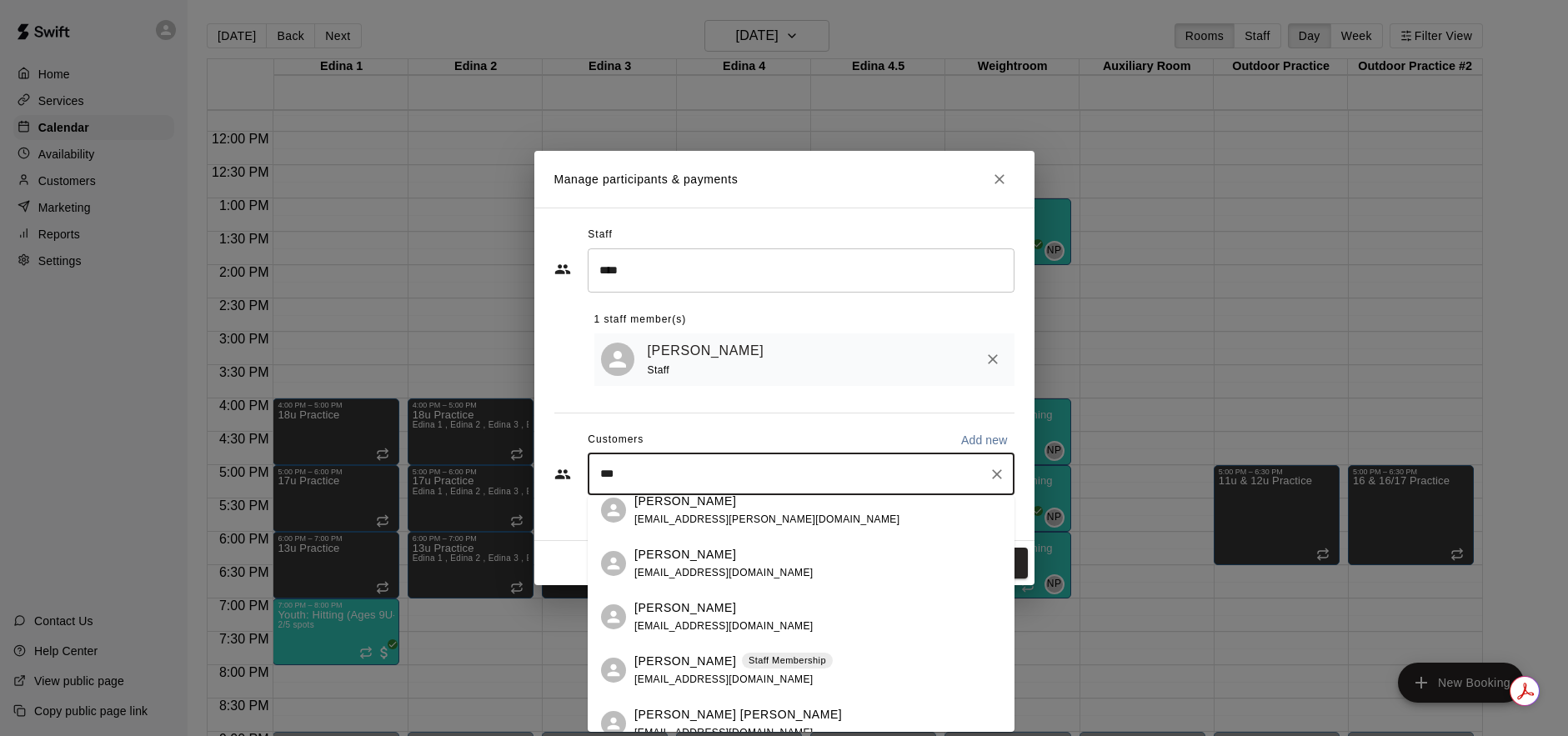
click at [794, 563] on div "[PERSON_NAME] [EMAIL_ADDRESS][DOMAIN_NAME]" at bounding box center [817, 563] width 366 height 36
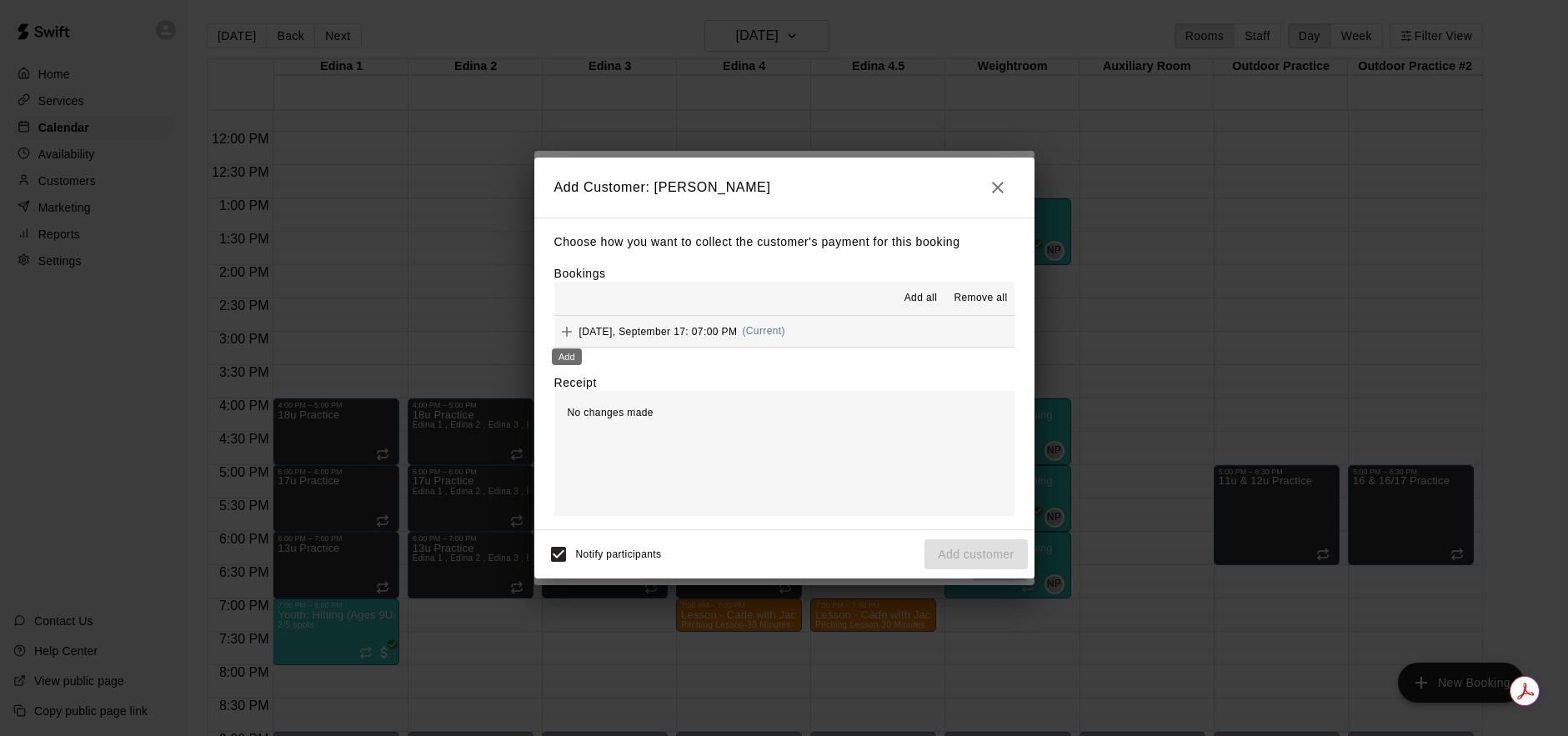
click at [562, 333] on icon "Add" at bounding box center [566, 331] width 17 height 17
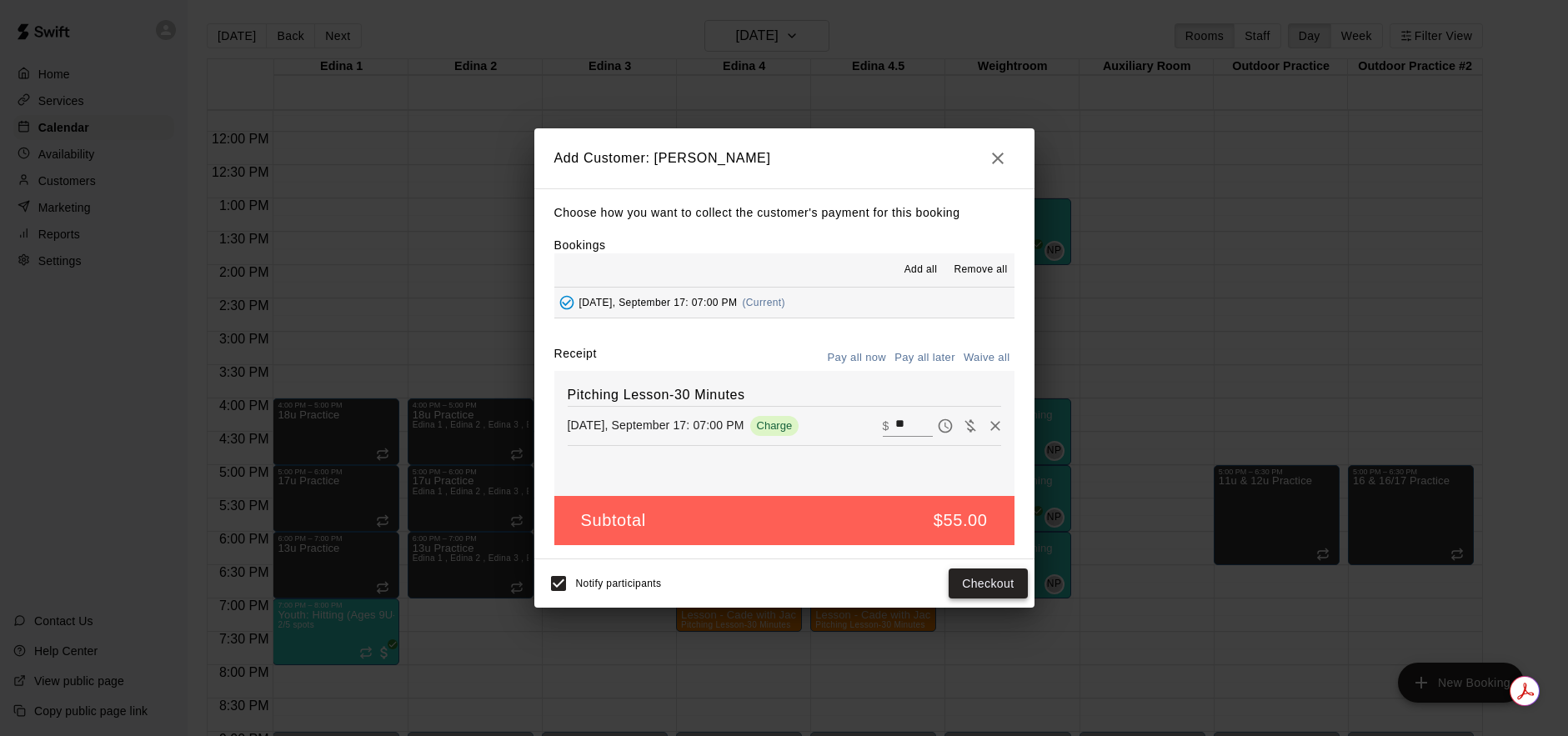
click at [967, 580] on button "Checkout" at bounding box center [987, 583] width 78 height 31
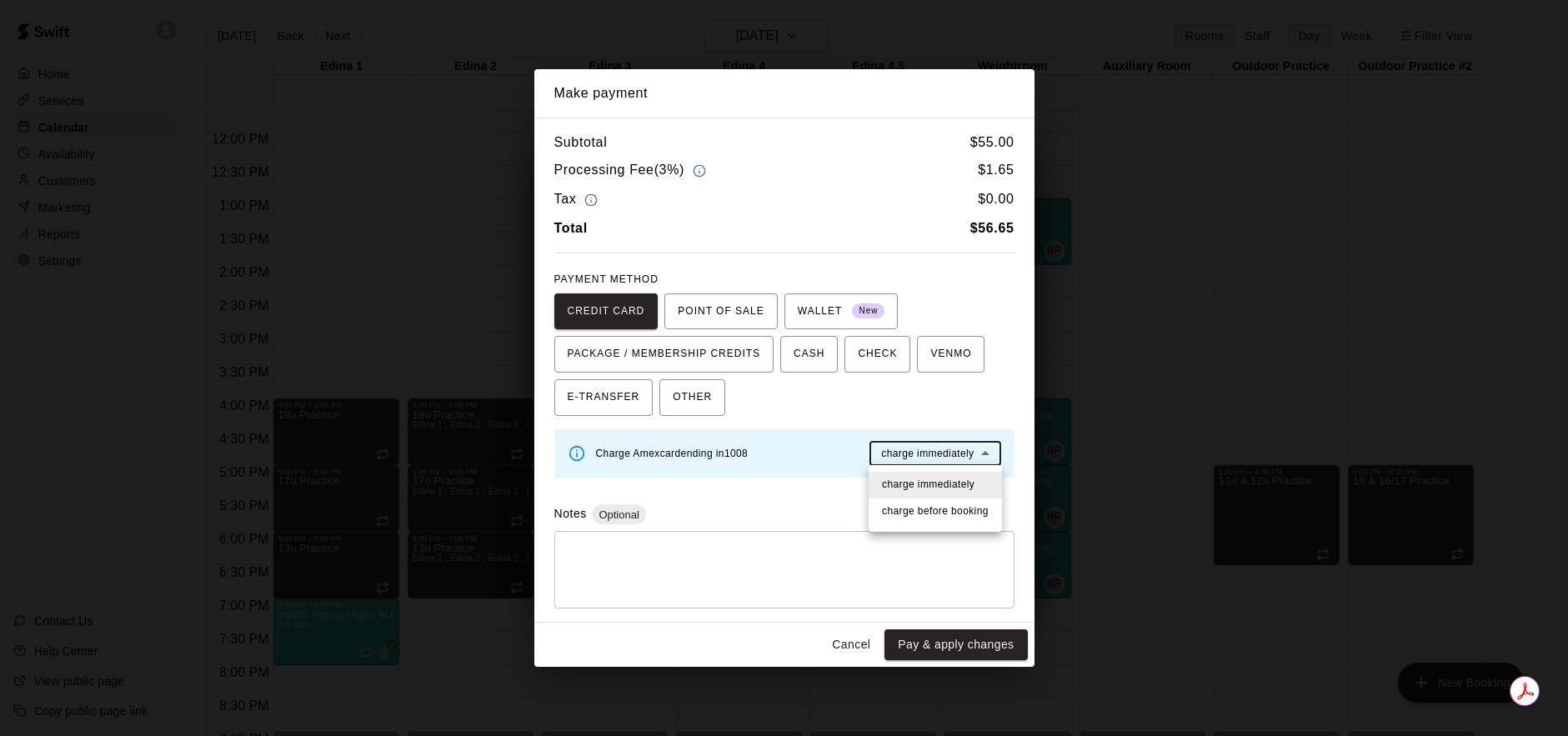
click at [922, 456] on body "Home Services Calendar Availability Customers Marketing Reports Settings Contac…" at bounding box center [784, 381] width 1568 height 762
click at [932, 507] on span "charge before booking" at bounding box center [935, 512] width 107 height 17
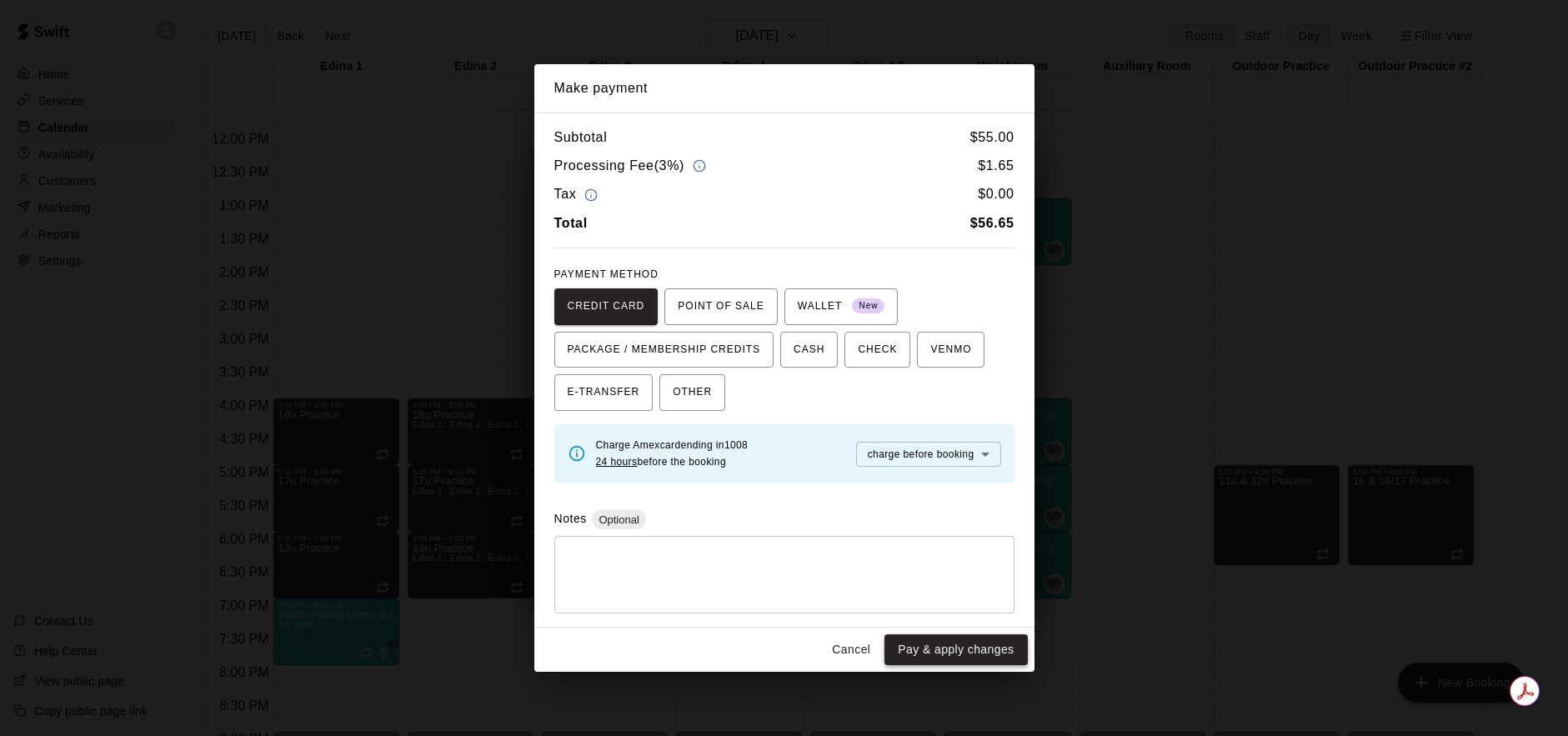
click at [938, 646] on button "Pay & apply changes" at bounding box center [956, 649] width 143 height 31
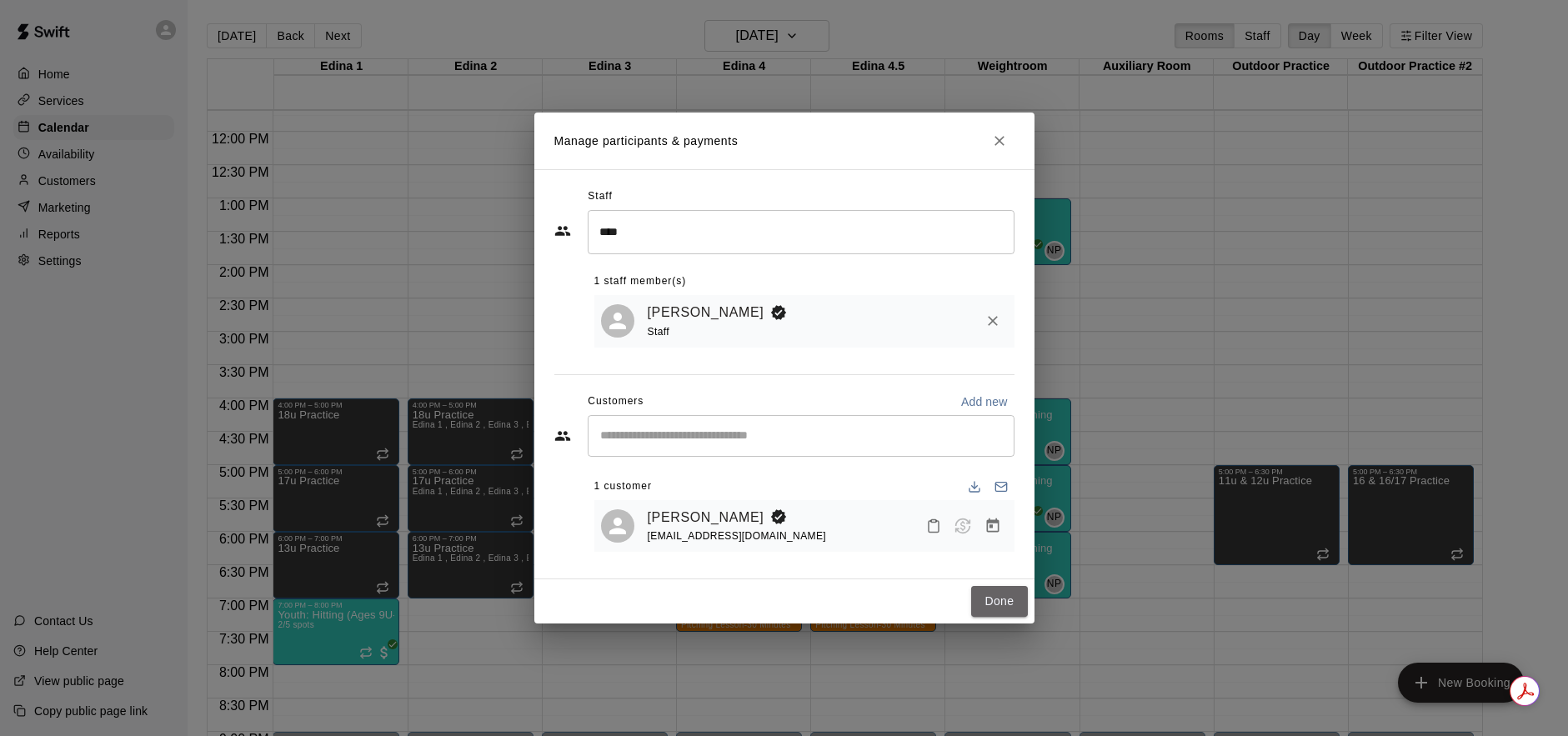
drag, startPoint x: 994, startPoint y: 605, endPoint x: 1163, endPoint y: 509, distance: 194.4
click at [994, 604] on button "Done" at bounding box center [999, 600] width 55 height 31
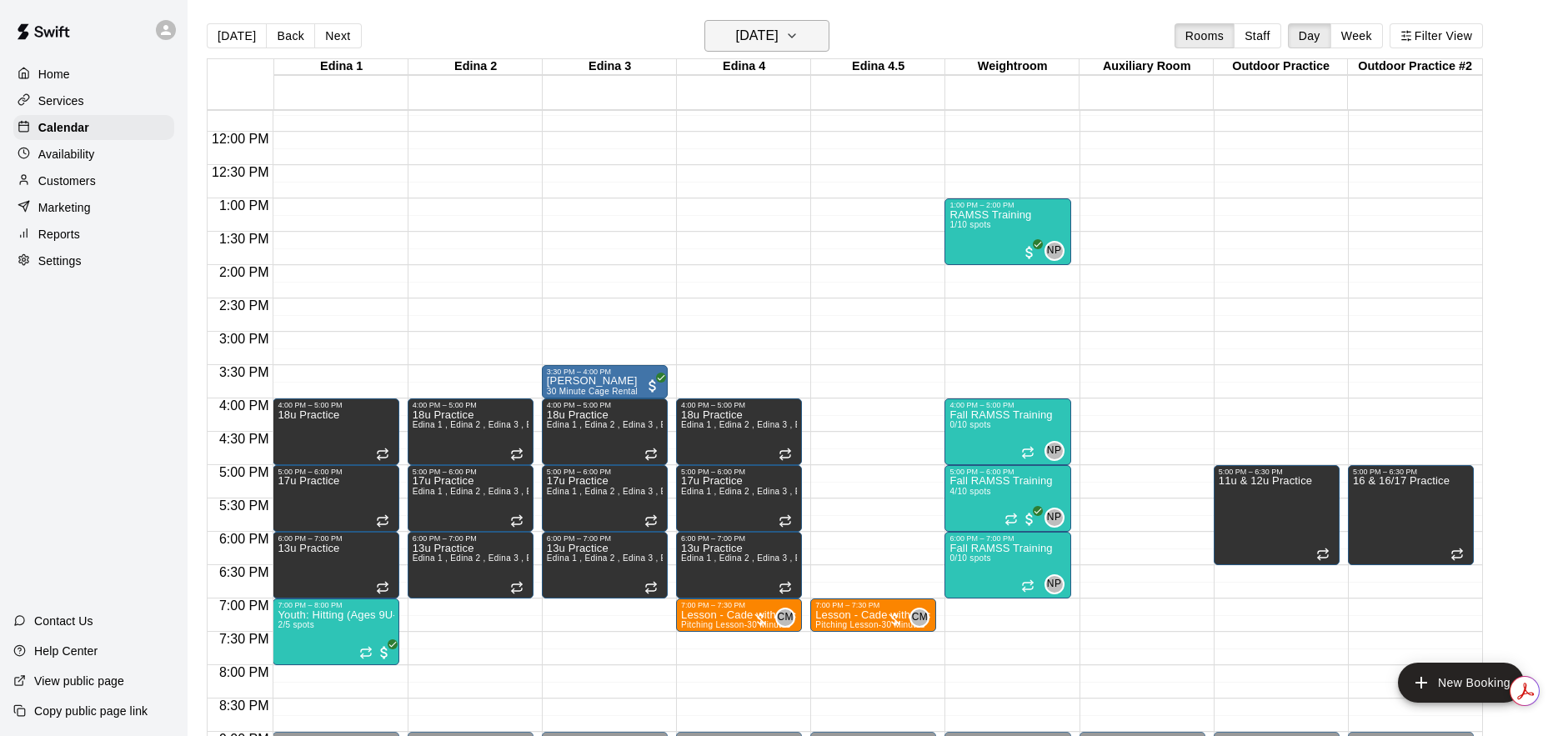
click at [779, 36] on h6 "[DATE]" at bounding box center [758, 35] width 42 height 23
click at [729, 206] on button "16" at bounding box center [731, 210] width 30 height 30
